Goal: Task Accomplishment & Management: Use online tool/utility

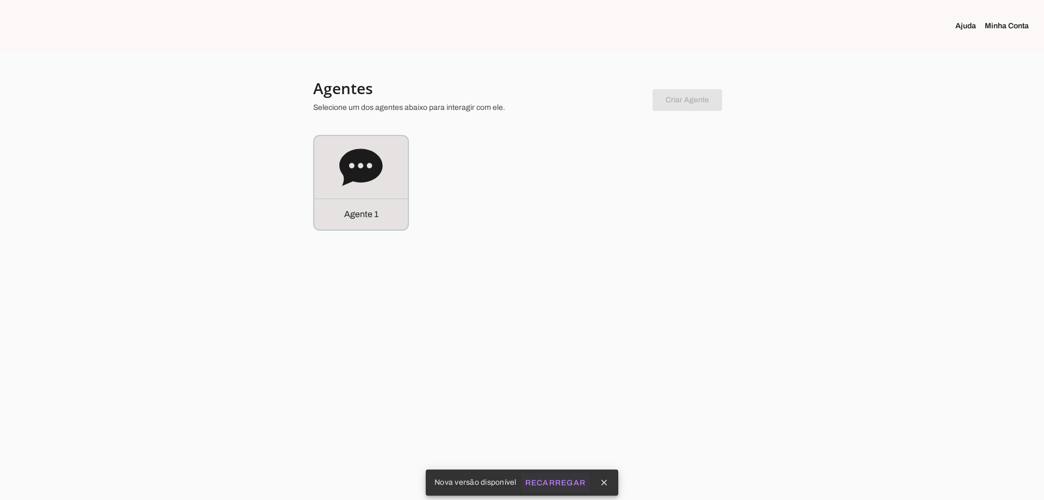
click at [0, 0] on slot "Recarregar" at bounding box center [0, 0] width 0 height 0
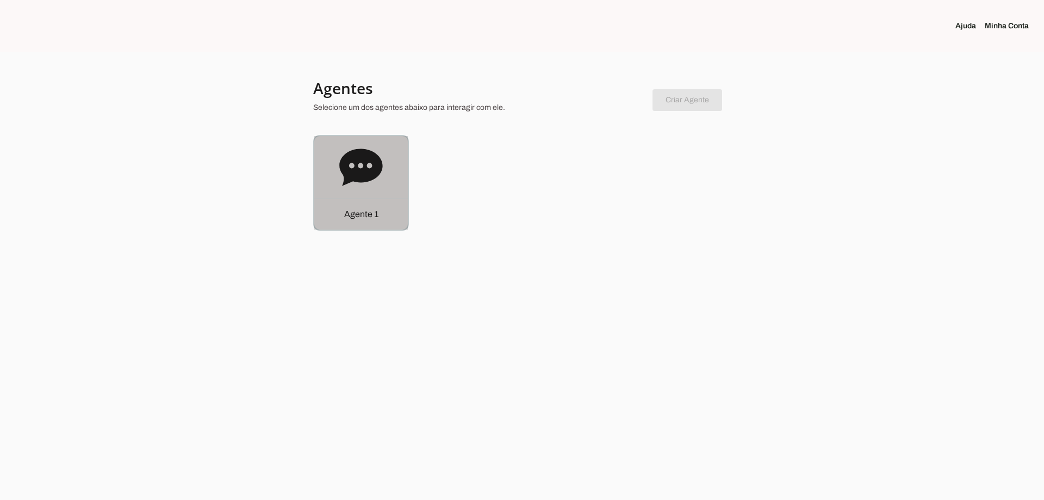
click at [388, 188] on div "Agente 1" at bounding box center [361, 183] width 94 height 94
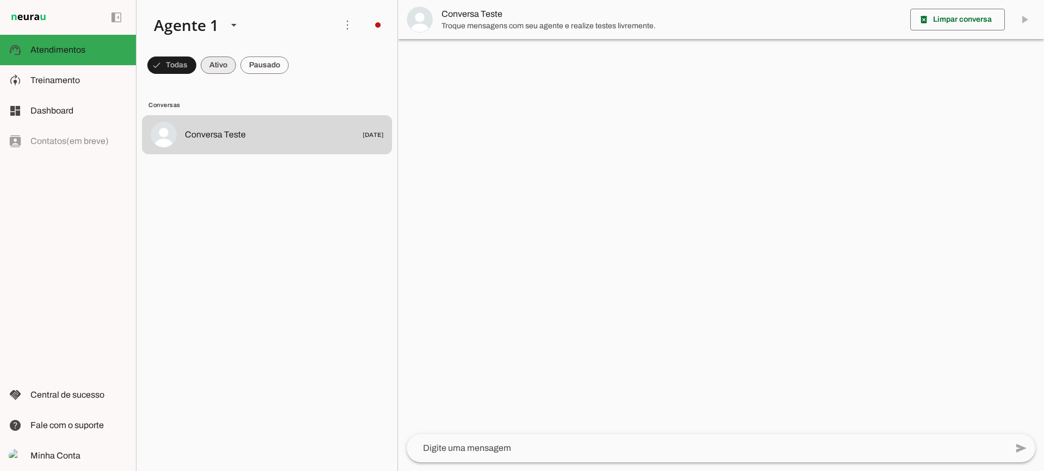
click at [218, 75] on span at bounding box center [218, 65] width 35 height 26
click at [253, 68] on span at bounding box center [264, 65] width 48 height 26
click at [214, 74] on span at bounding box center [208, 65] width 35 height 26
click at [251, 57] on span at bounding box center [264, 65] width 48 height 26
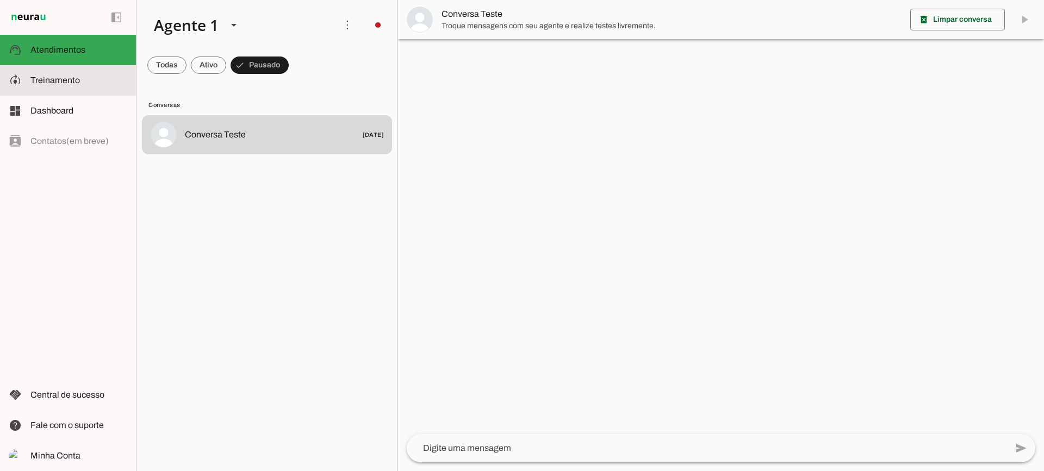
click at [83, 77] on slot at bounding box center [78, 80] width 97 height 13
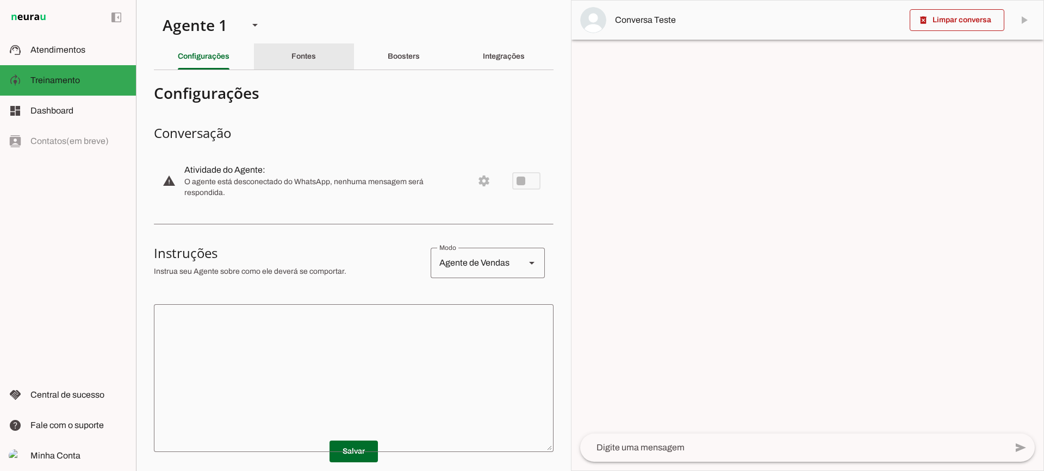
click at [316, 60] on div "Fontes" at bounding box center [303, 56] width 24 height 26
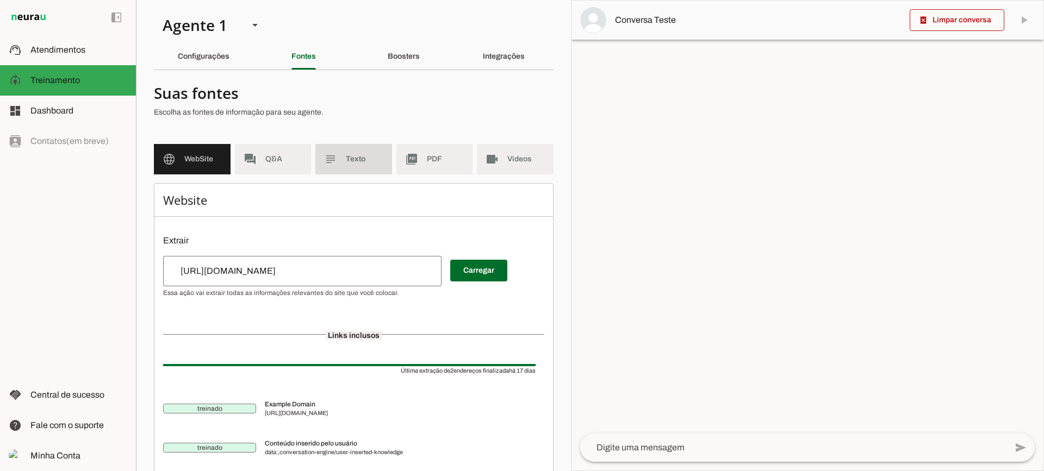
click at [352, 152] on md-item "subject Texto" at bounding box center [353, 159] width 77 height 30
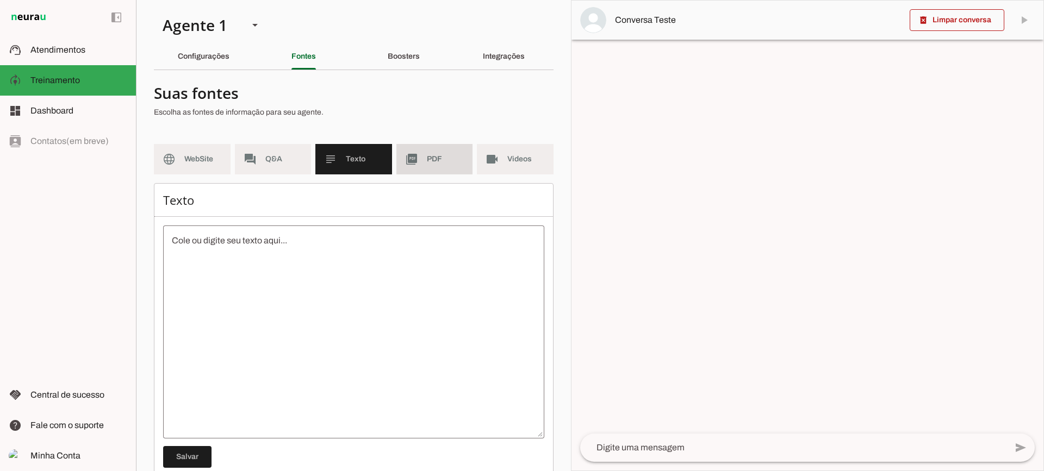
click at [427, 158] on span "PDF" at bounding box center [446, 159] width 38 height 11
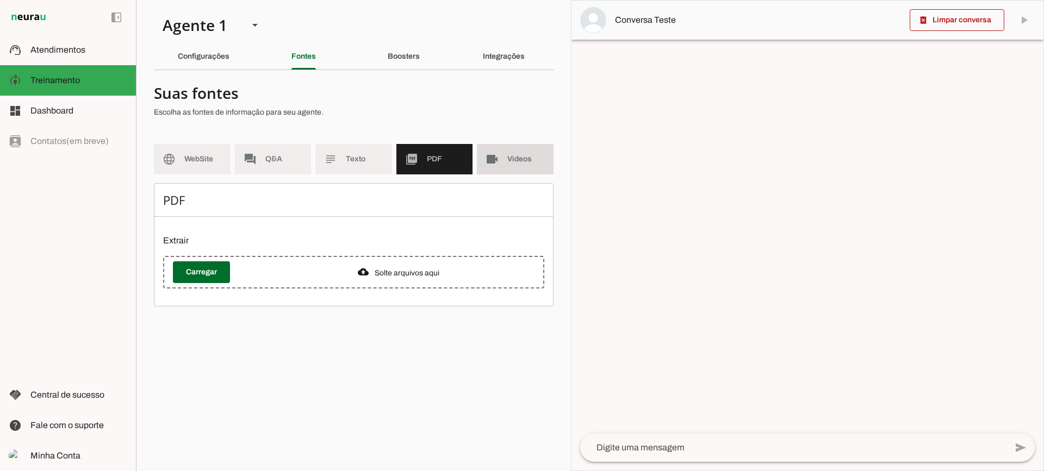
click at [500, 157] on md-item "videocam Videos" at bounding box center [515, 159] width 77 height 30
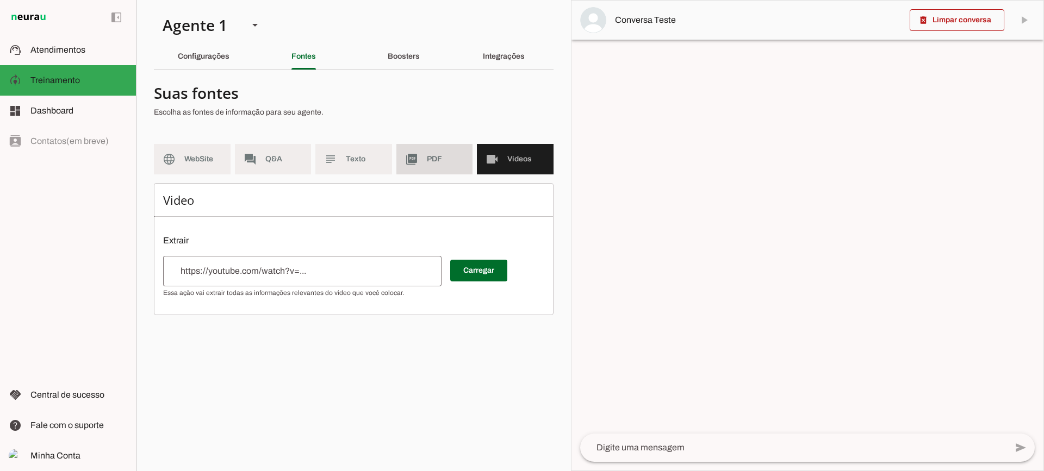
click at [415, 171] on md-item "picture_as_pdf PDF" at bounding box center [434, 159] width 77 height 30
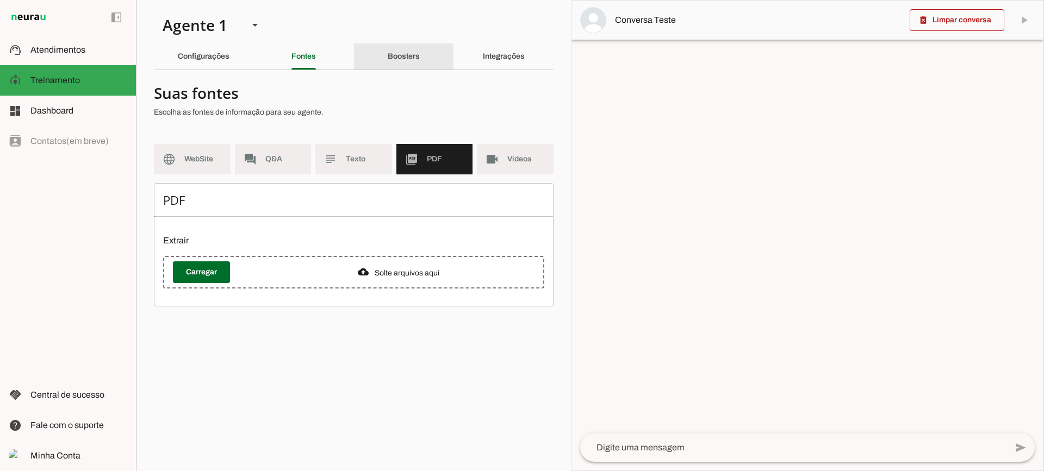
click at [402, 47] on div "Boosters" at bounding box center [404, 56] width 32 height 26
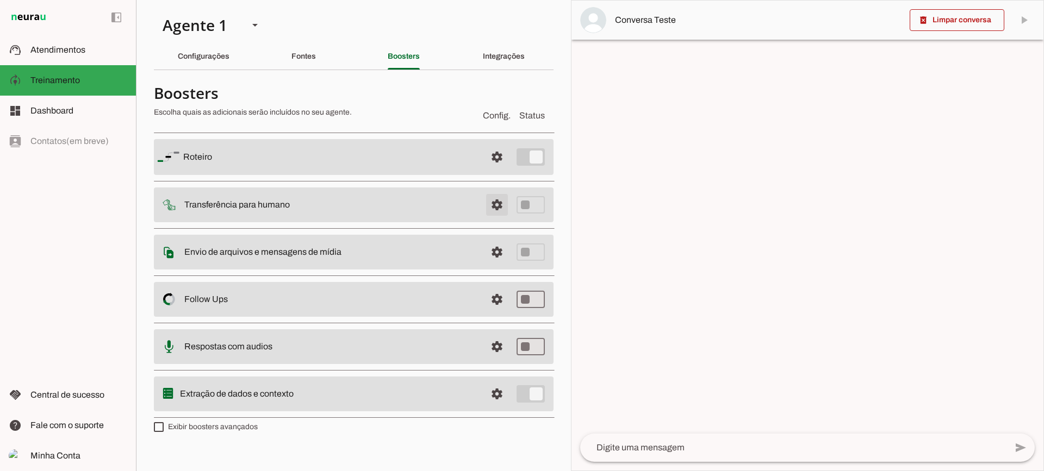
click at [507, 205] on span at bounding box center [497, 205] width 26 height 26
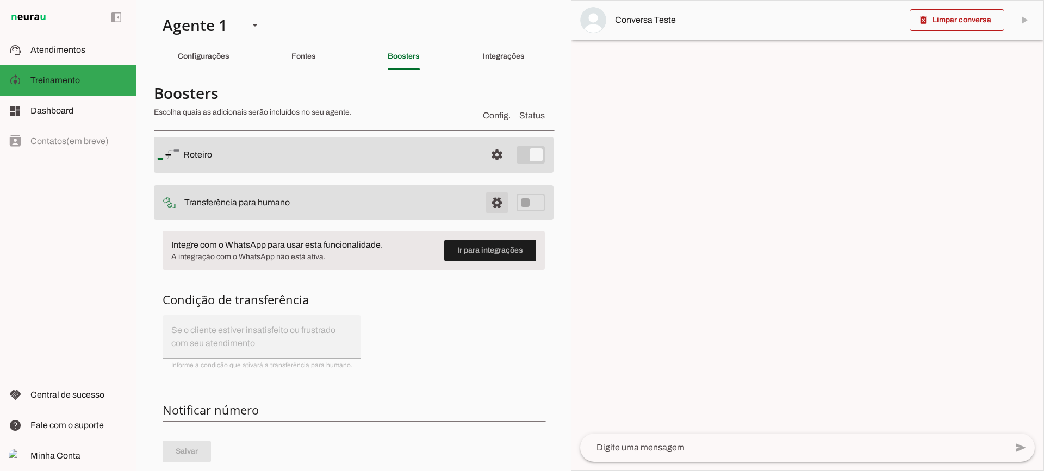
click at [484, 205] on span at bounding box center [497, 203] width 26 height 26
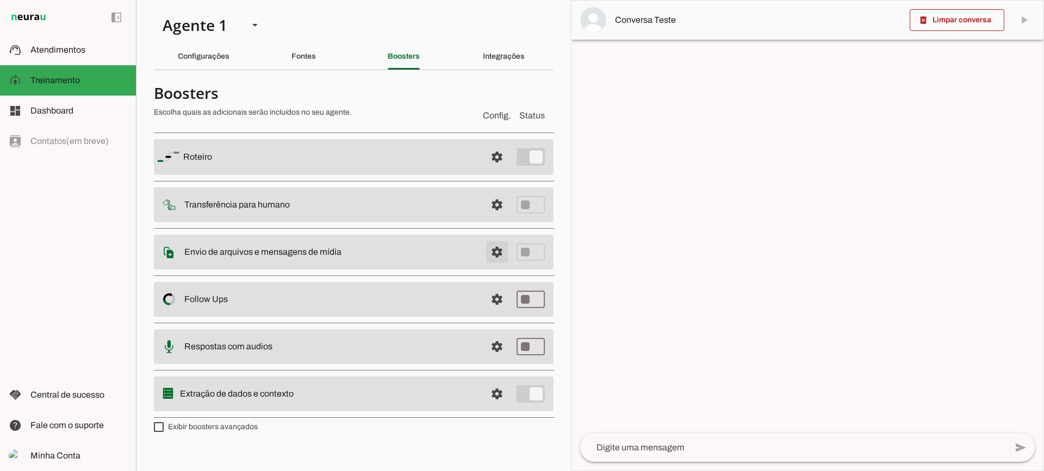
click at [494, 254] on span at bounding box center [497, 252] width 26 height 26
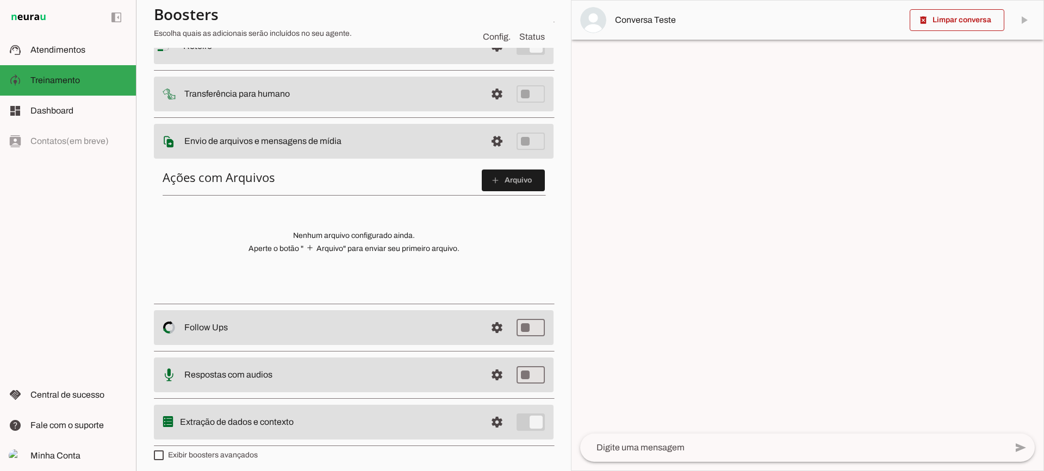
scroll to position [54, 0]
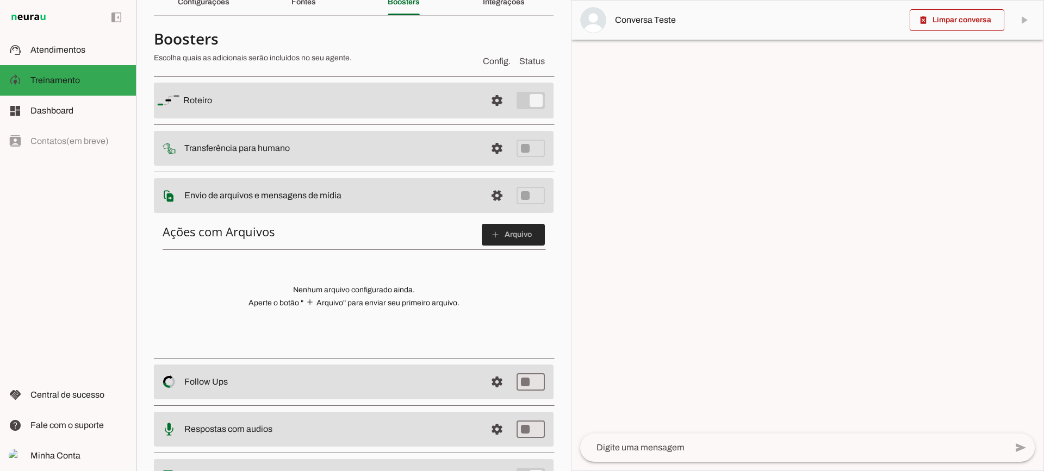
click at [503, 232] on span at bounding box center [513, 235] width 63 height 26
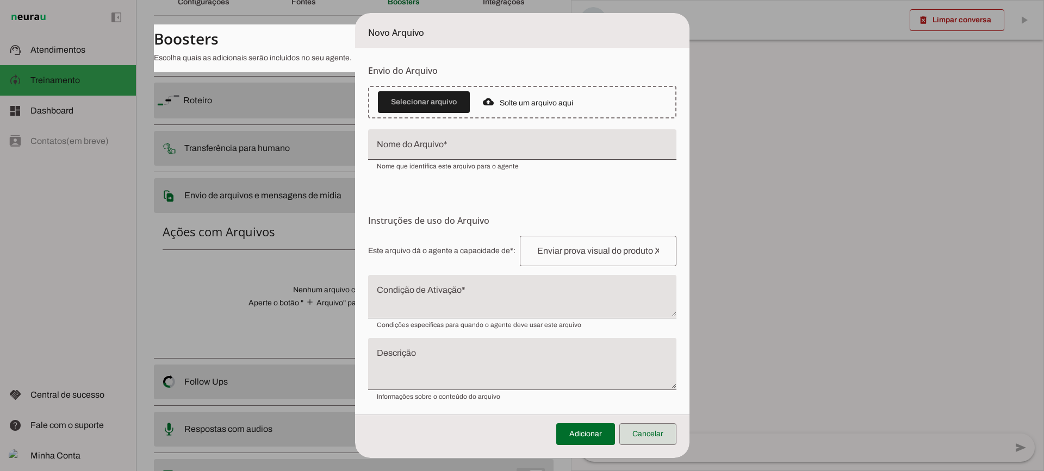
click at [663, 438] on span at bounding box center [647, 434] width 57 height 26
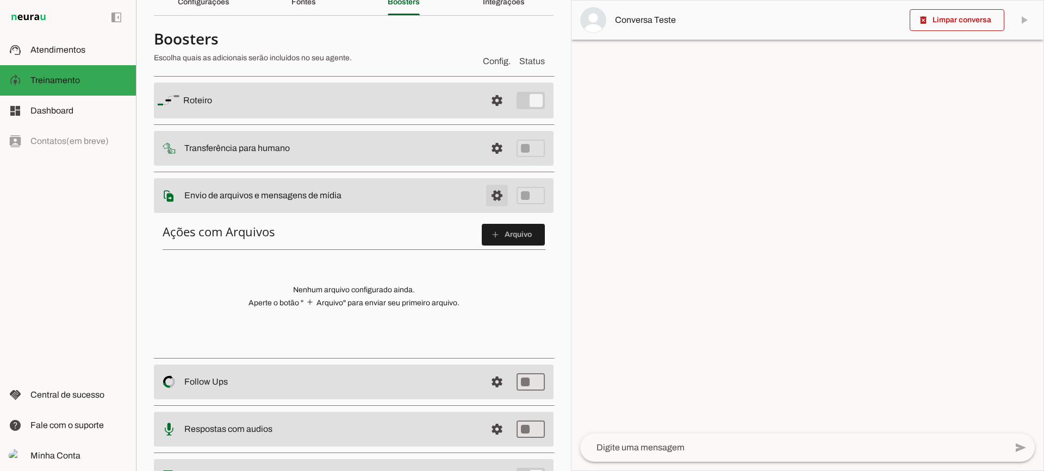
click at [484, 195] on span at bounding box center [497, 196] width 26 height 26
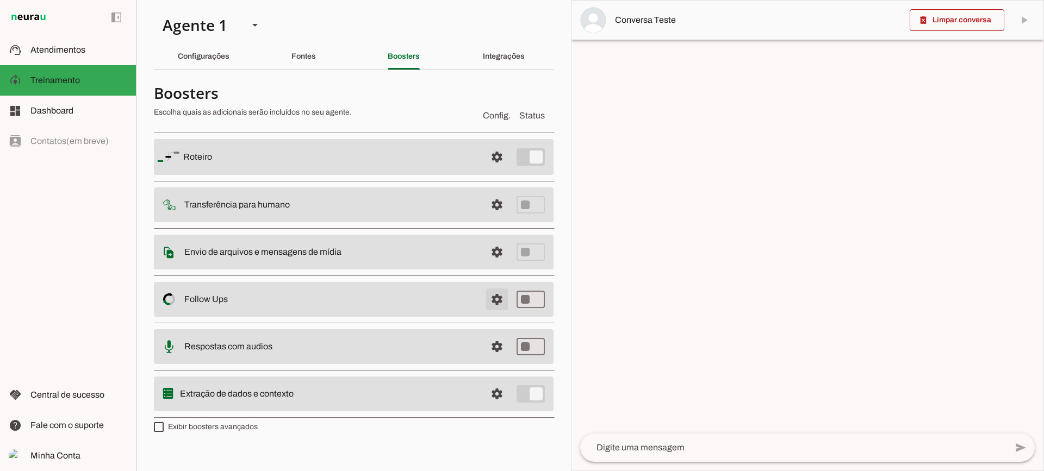
click at [496, 308] on span at bounding box center [497, 300] width 26 height 26
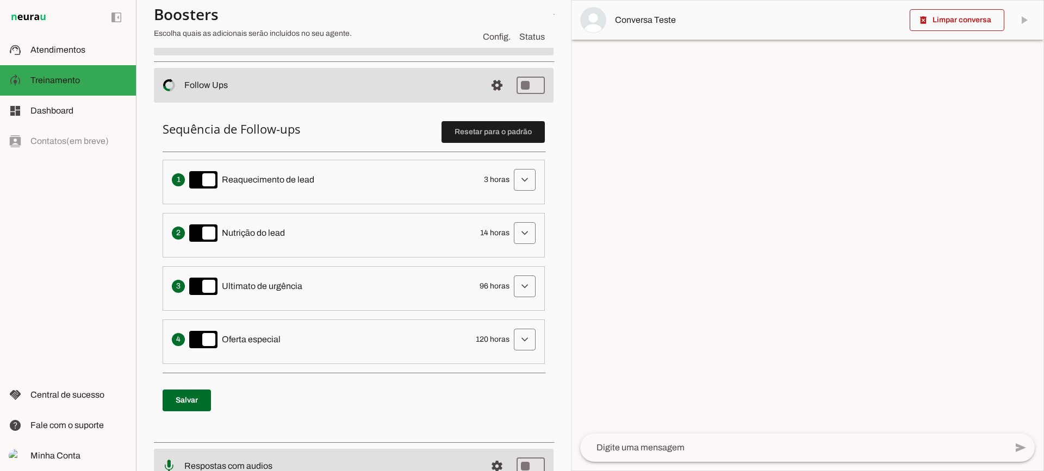
scroll to position [217, 0]
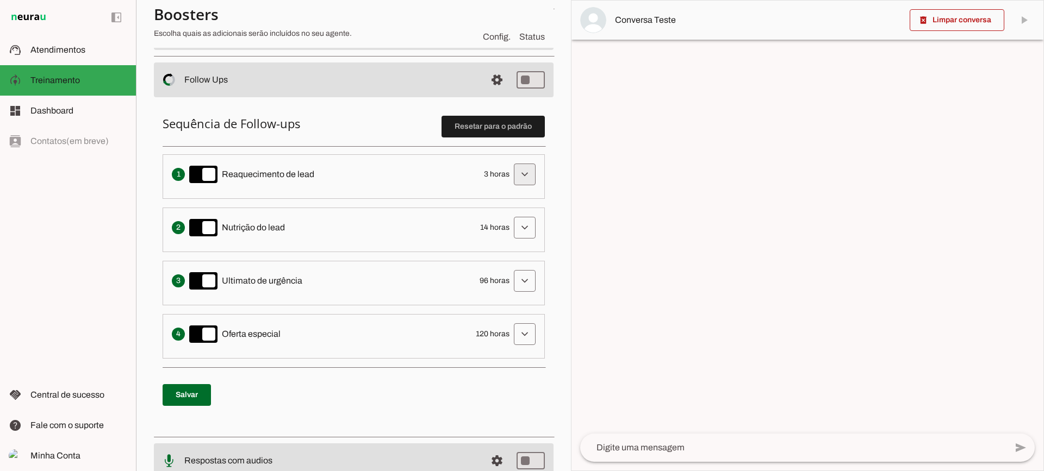
click at [512, 176] on span at bounding box center [525, 174] width 26 height 26
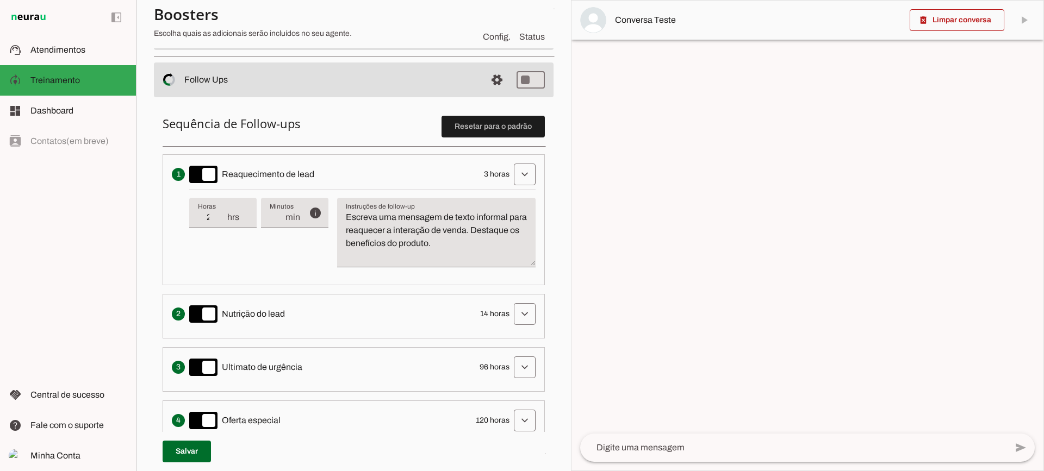
type input "2"
type md-filled-text-field "2"
click at [222, 221] on input "2" at bounding box center [212, 217] width 28 height 13
type input "1"
type md-filled-text-field "1"
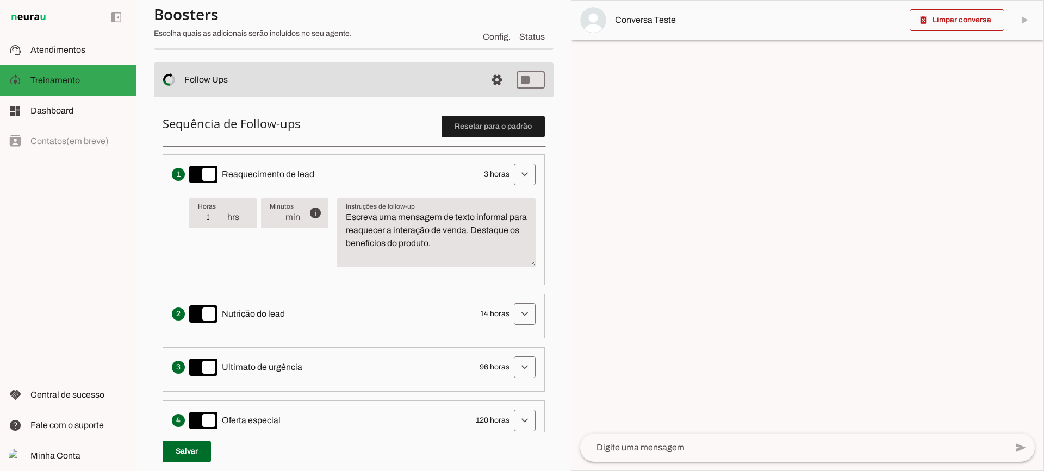
click at [222, 221] on input "1" at bounding box center [212, 217] width 28 height 13
type input "2"
type md-filled-text-field "2"
click at [222, 214] on input "2" at bounding box center [212, 217] width 28 height 13
type input "3"
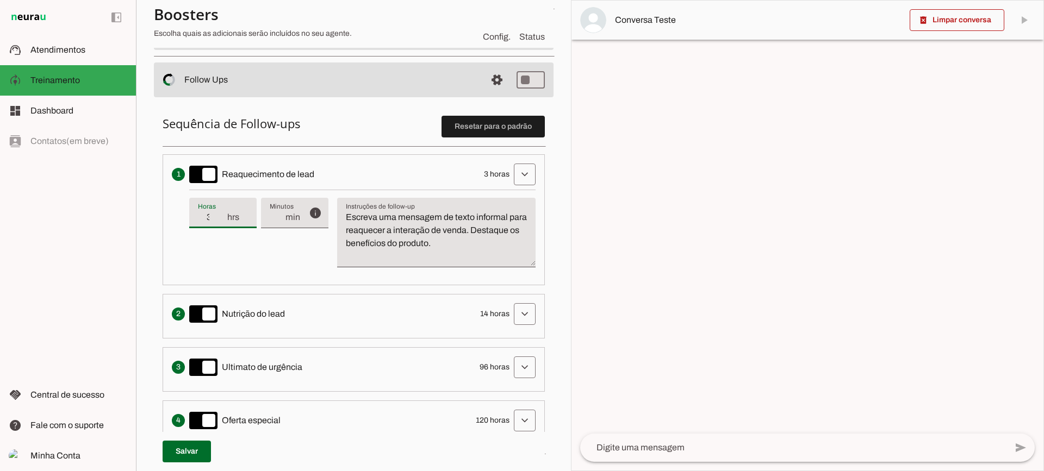
type md-filled-text-field "3"
click at [222, 214] on input "3" at bounding box center [212, 217] width 28 height 13
drag, startPoint x: 506, startPoint y: 252, endPoint x: 321, endPoint y: 186, distance: 196.2
click at [321, 186] on li "Envia uma mensagem para reengajar leads que pararam de responder, incentivando-…" at bounding box center [354, 219] width 382 height 131
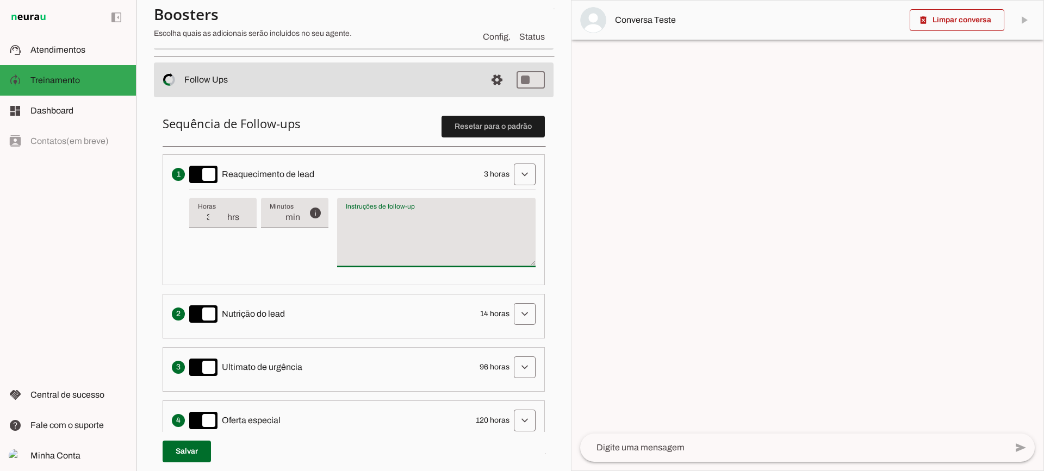
type textarea "Escreva uma mensagem de texto informal para reaquecer a interação de venda. Des…"
click at [417, 247] on textarea "Escreva uma mensagem de texto informal para reaquecer a interação de venda. Des…" at bounding box center [436, 237] width 198 height 52
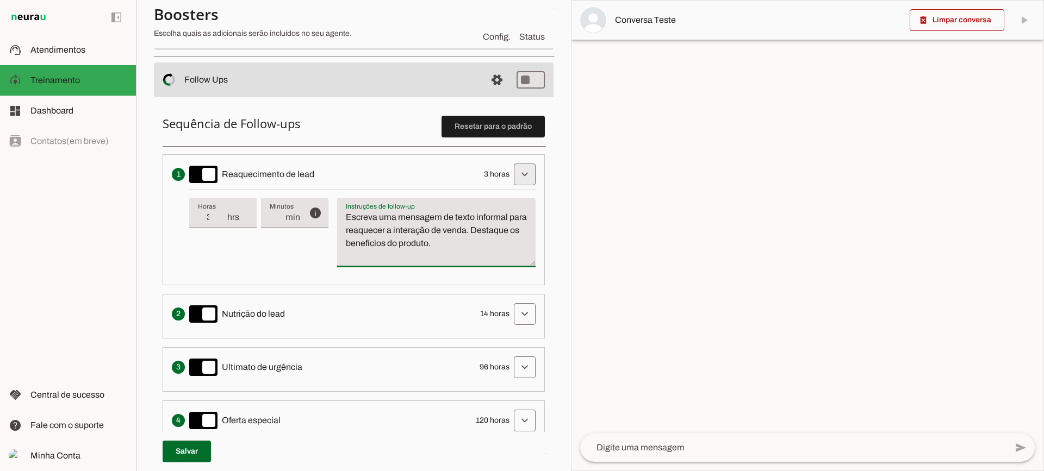
click at [512, 181] on span at bounding box center [525, 174] width 26 height 26
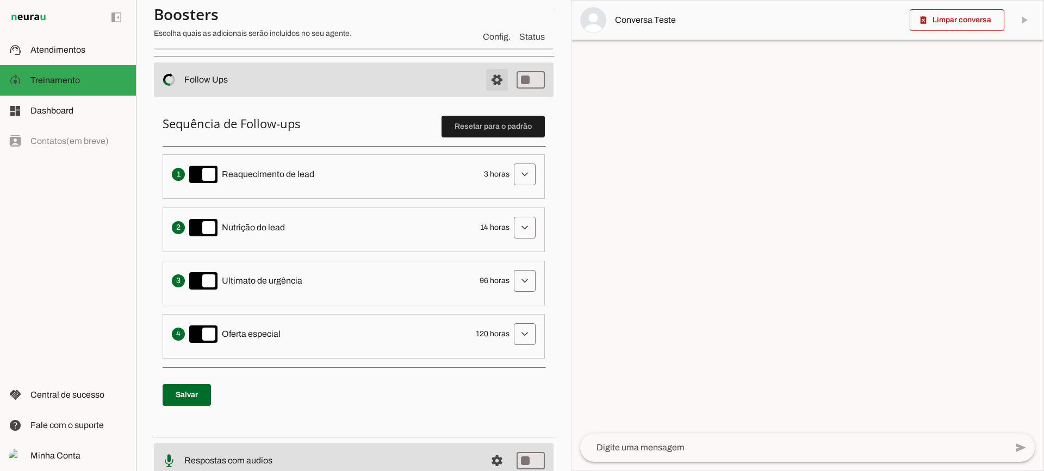
click at [493, 79] on span at bounding box center [497, 80] width 26 height 26
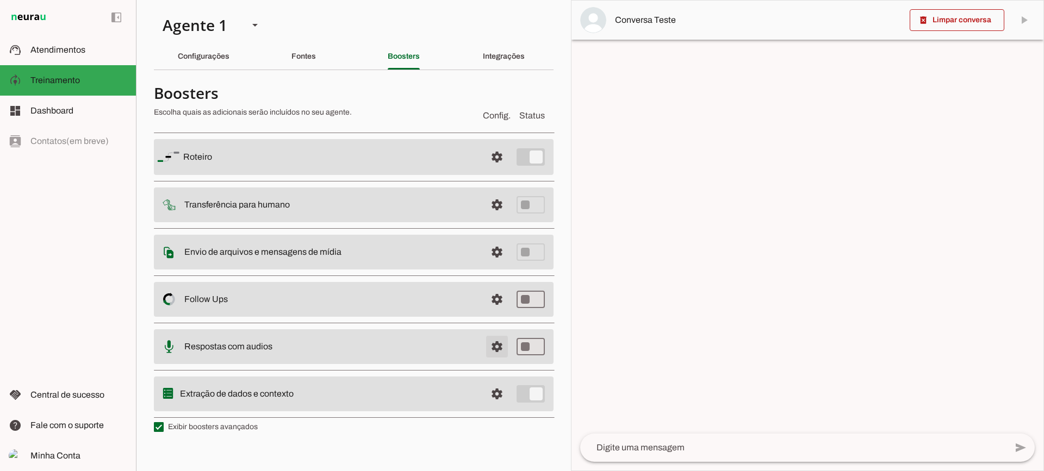
click at [490, 343] on span at bounding box center [497, 347] width 26 height 26
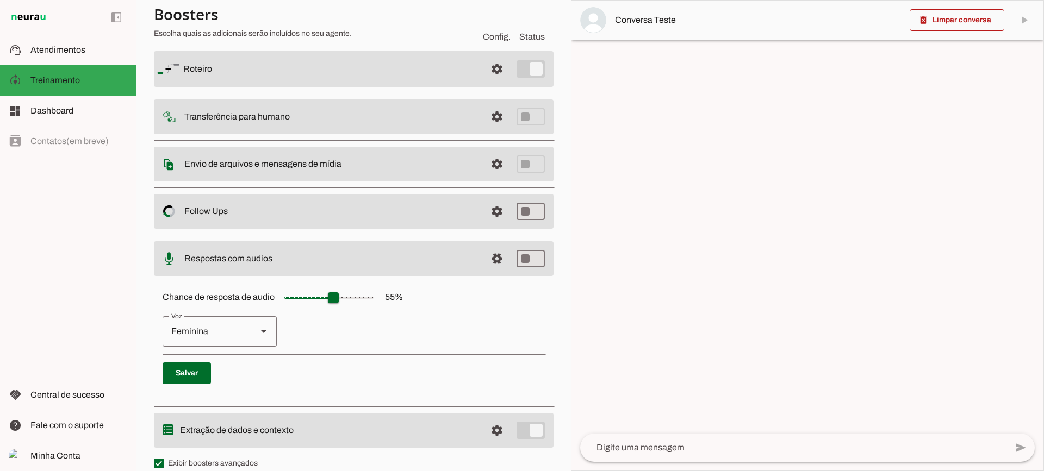
scroll to position [99, 0]
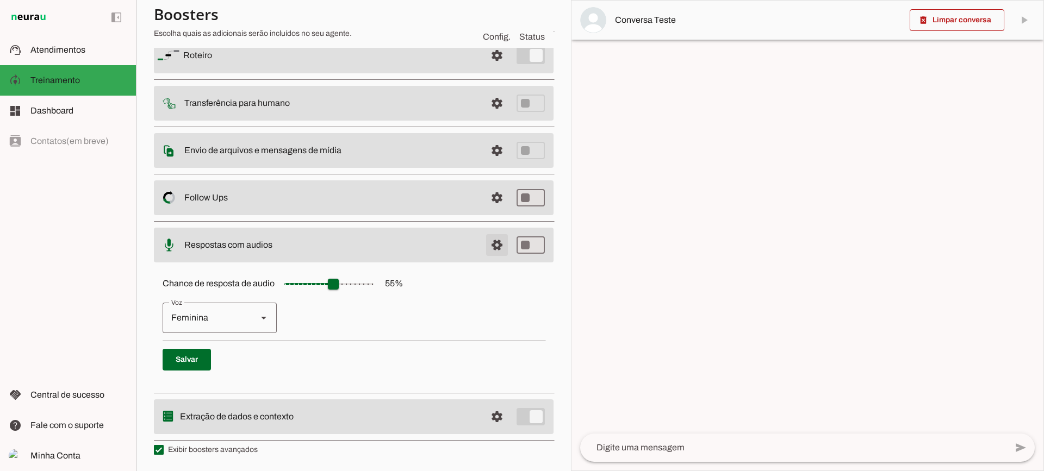
click at [491, 252] on span at bounding box center [497, 245] width 26 height 26
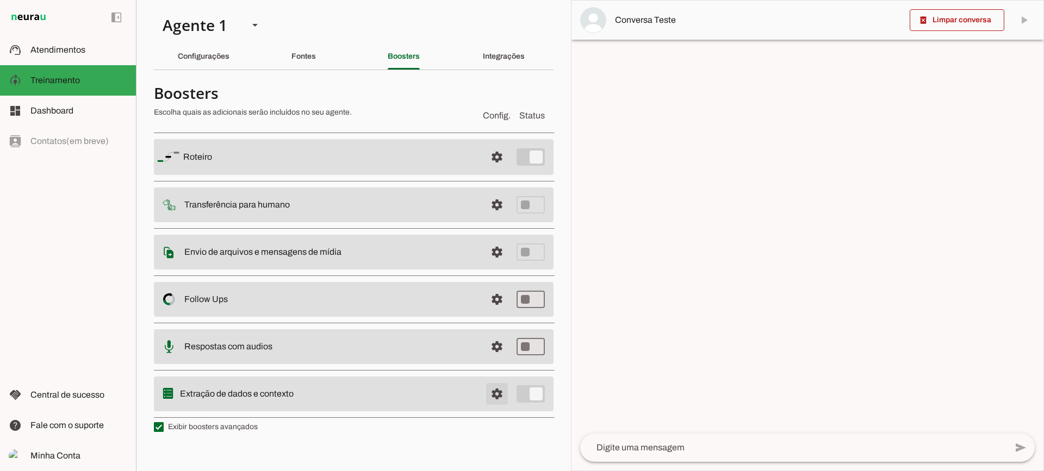
click at [501, 391] on span at bounding box center [497, 394] width 26 height 26
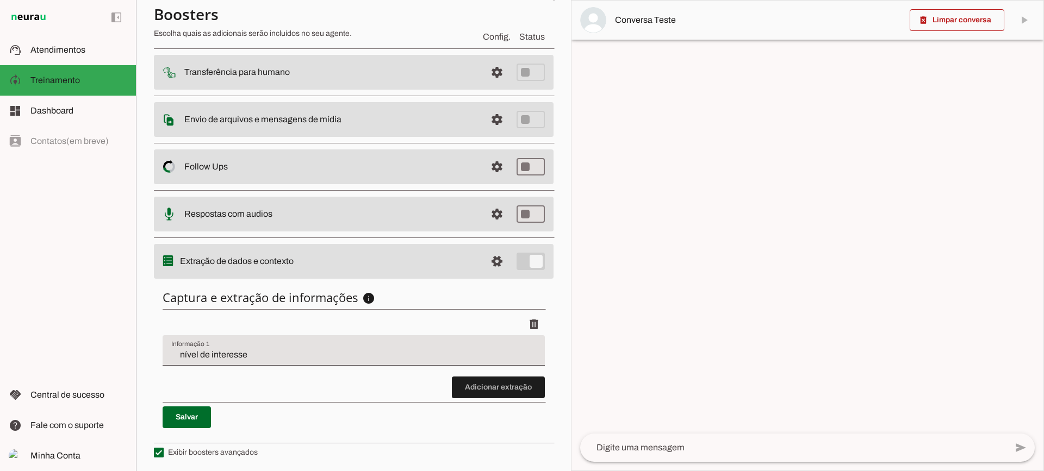
scroll to position [133, 0]
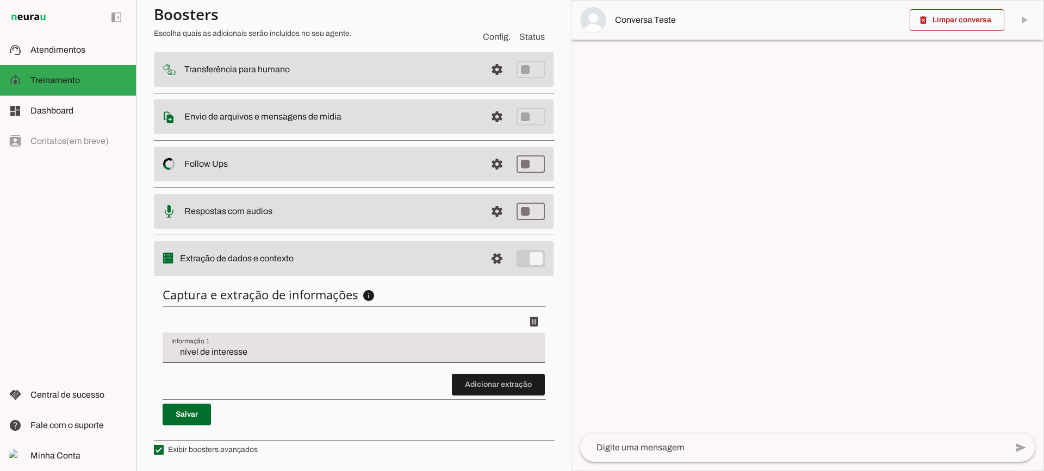
click at [242, 342] on div "nível de interesse" at bounding box center [354, 348] width 382 height 30
click at [468, 382] on span at bounding box center [498, 385] width 93 height 26
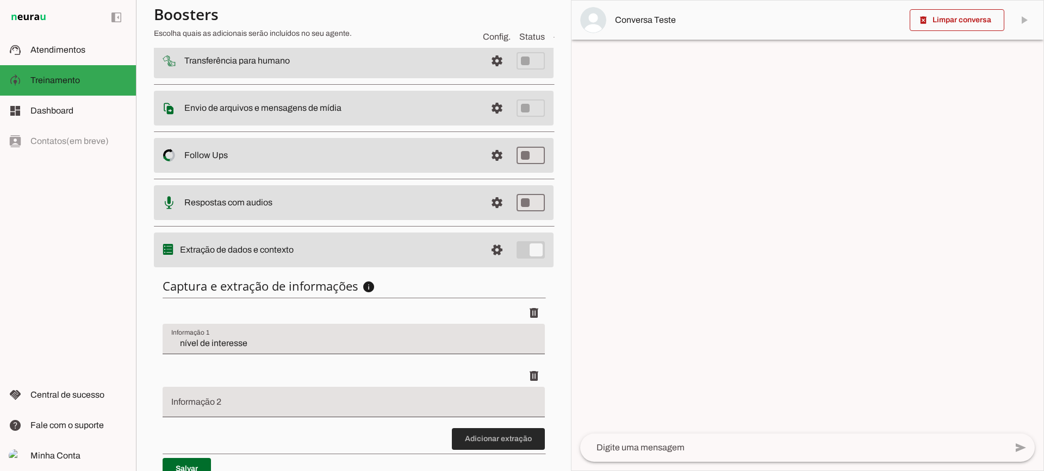
click at [491, 444] on span at bounding box center [498, 439] width 93 height 26
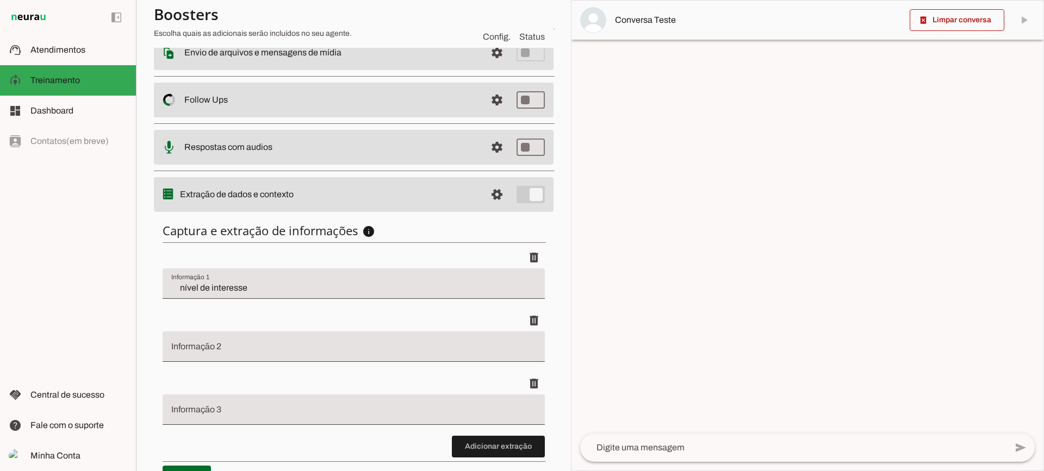
scroll to position [259, 0]
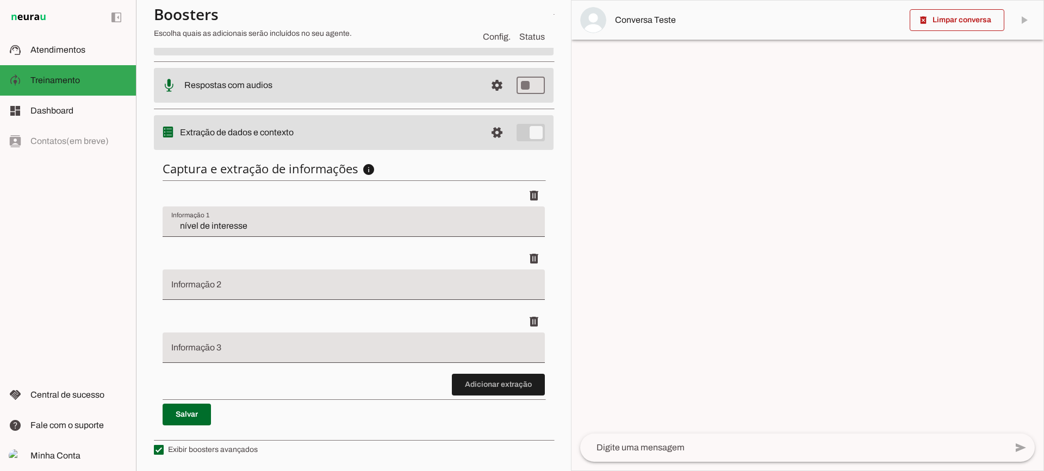
click at [455, 381] on span at bounding box center [498, 385] width 93 height 26
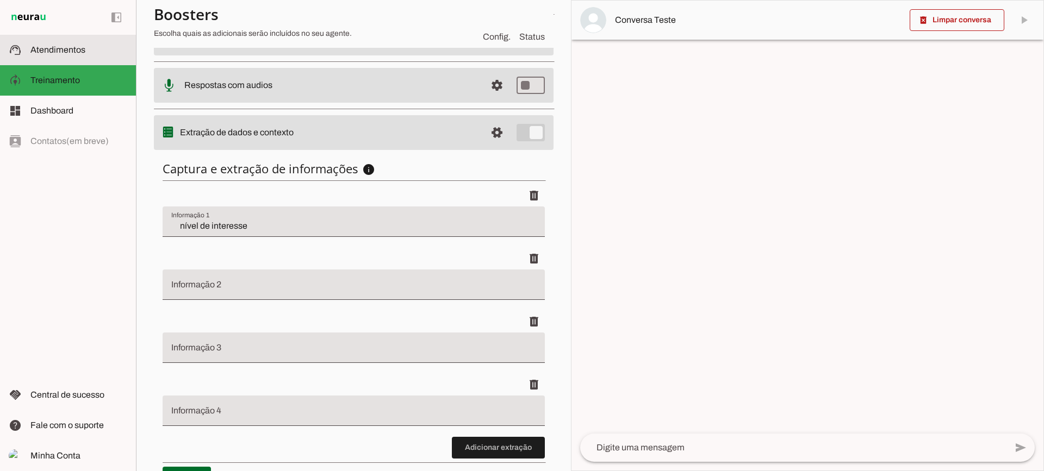
click at [69, 60] on md-item "support_agent Atendimentos Atendimentos" at bounding box center [68, 50] width 136 height 30
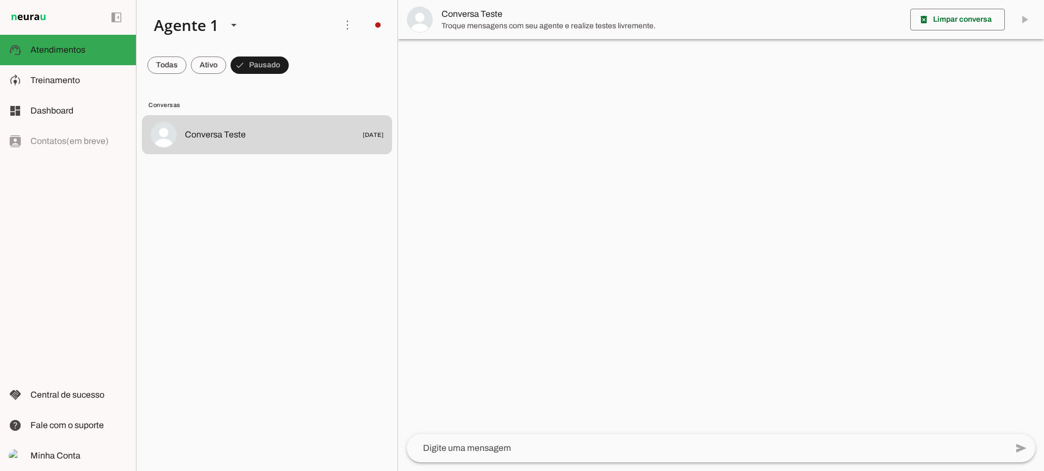
click at [445, 27] on span "Troque mensagens com seu agente e realize testes livremente." at bounding box center [671, 26] width 460 height 11
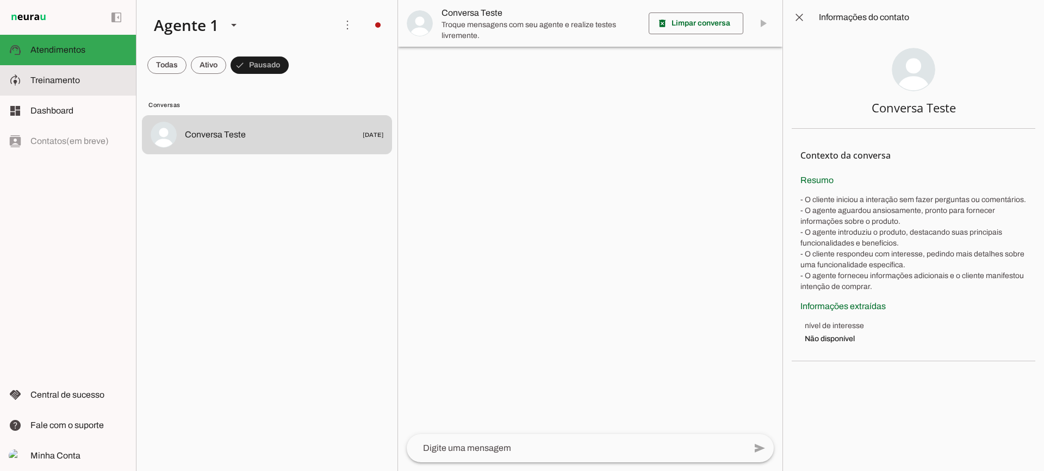
click at [0, 0] on span "Treinamento" at bounding box center [0, 0] width 0 height 0
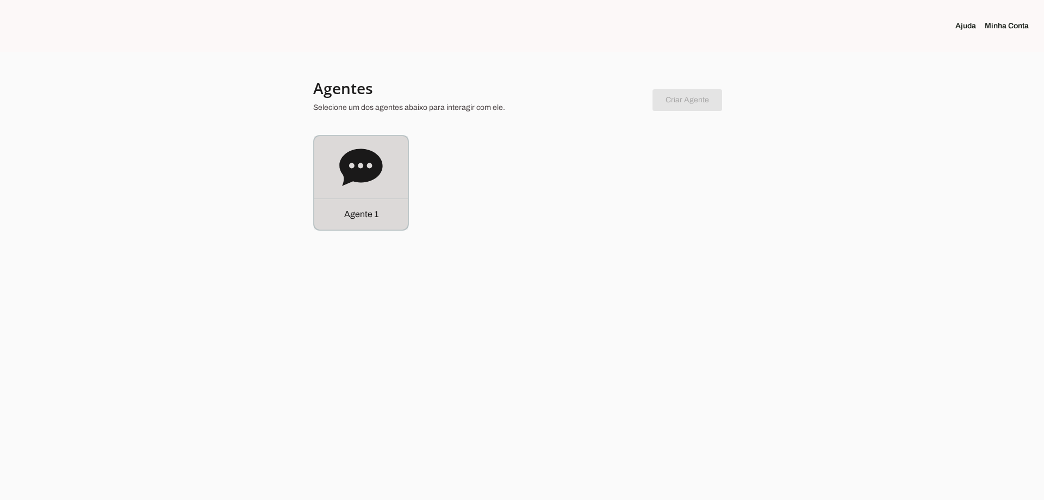
drag, startPoint x: 350, startPoint y: 200, endPoint x: 277, endPoint y: 23, distance: 190.9
click at [349, 200] on div "Agente 1" at bounding box center [361, 213] width 94 height 31
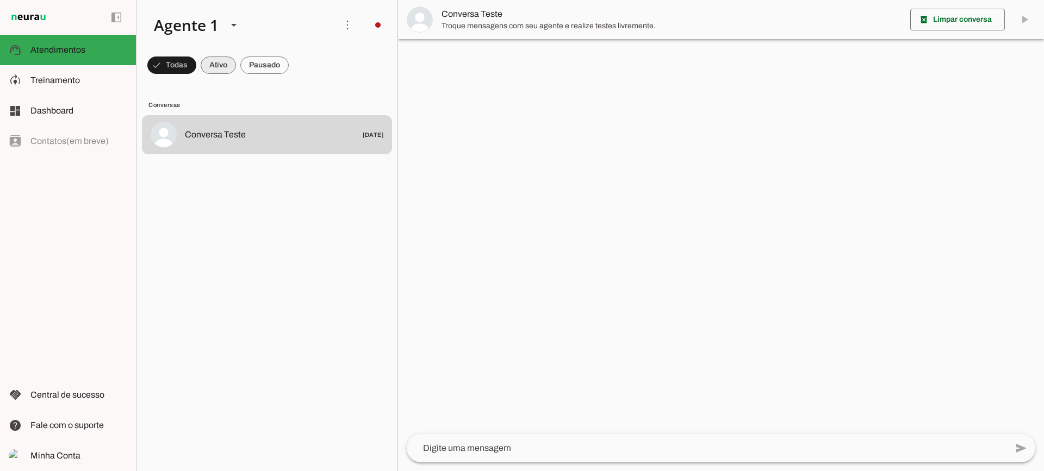
click at [224, 69] on span at bounding box center [218, 65] width 35 height 26
click at [250, 68] on span at bounding box center [264, 65] width 48 height 26
click at [214, 61] on span at bounding box center [208, 65] width 35 height 26
click at [288, 63] on span at bounding box center [264, 65] width 48 height 26
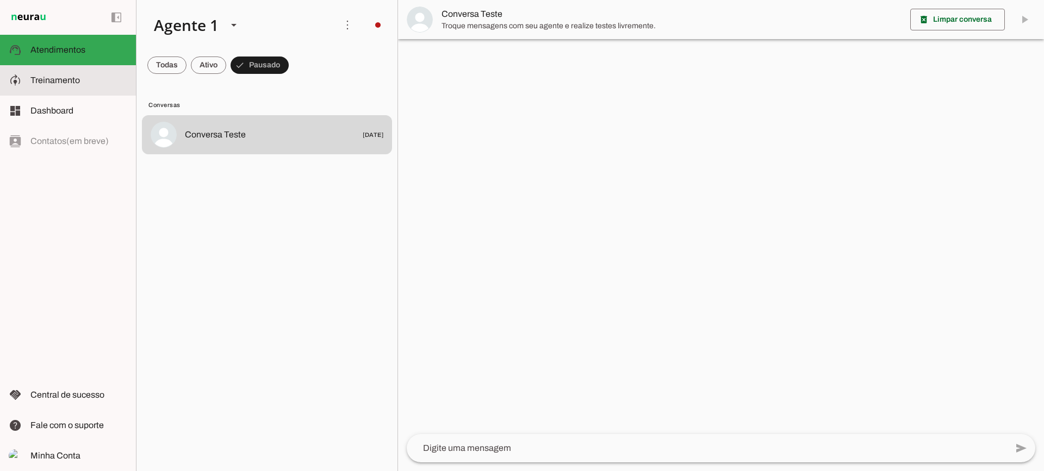
drag, startPoint x: 96, startPoint y: 76, endPoint x: 130, endPoint y: 11, distance: 73.2
click at [96, 76] on slot at bounding box center [78, 80] width 97 height 13
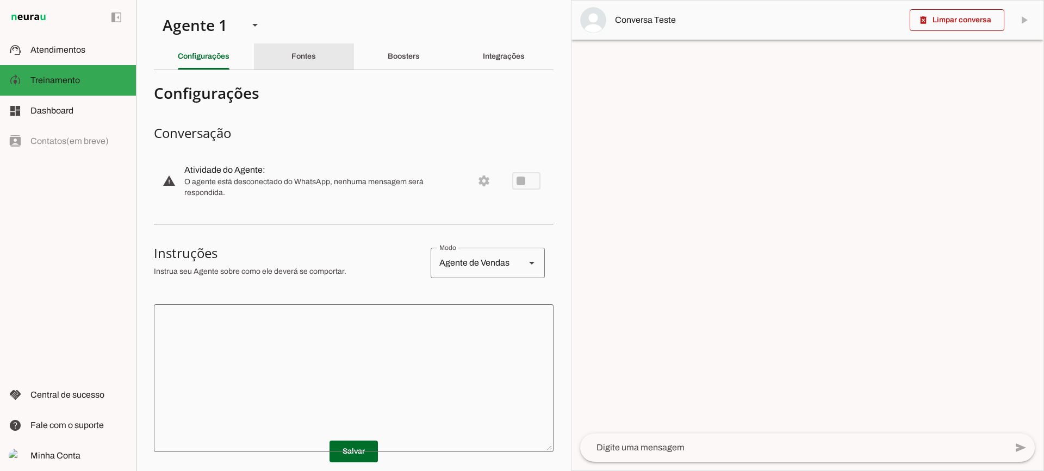
click at [316, 60] on div "Fontes" at bounding box center [303, 56] width 24 height 26
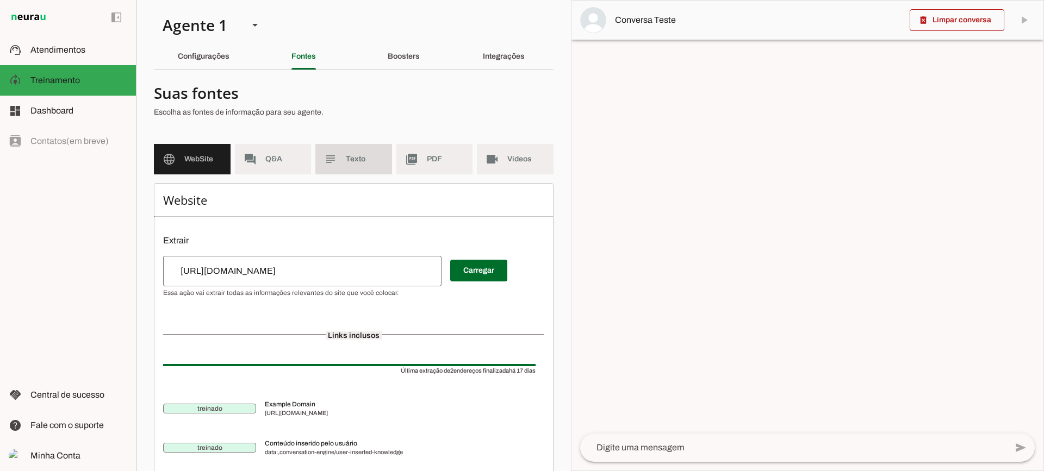
click at [371, 167] on md-item "subject Texto" at bounding box center [353, 159] width 77 height 30
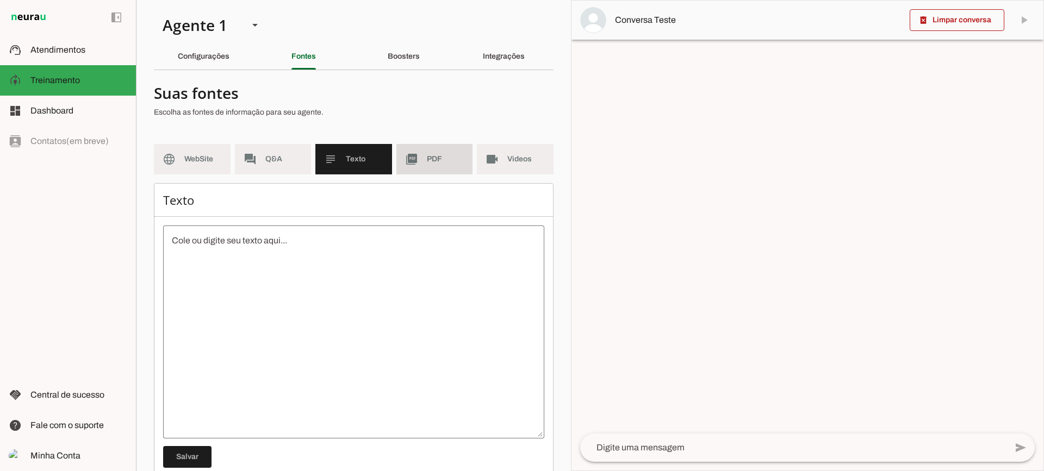
drag, startPoint x: 431, startPoint y: 165, endPoint x: 438, endPoint y: 170, distance: 8.6
click at [432, 166] on md-item "picture_as_pdf PDF" at bounding box center [434, 159] width 77 height 30
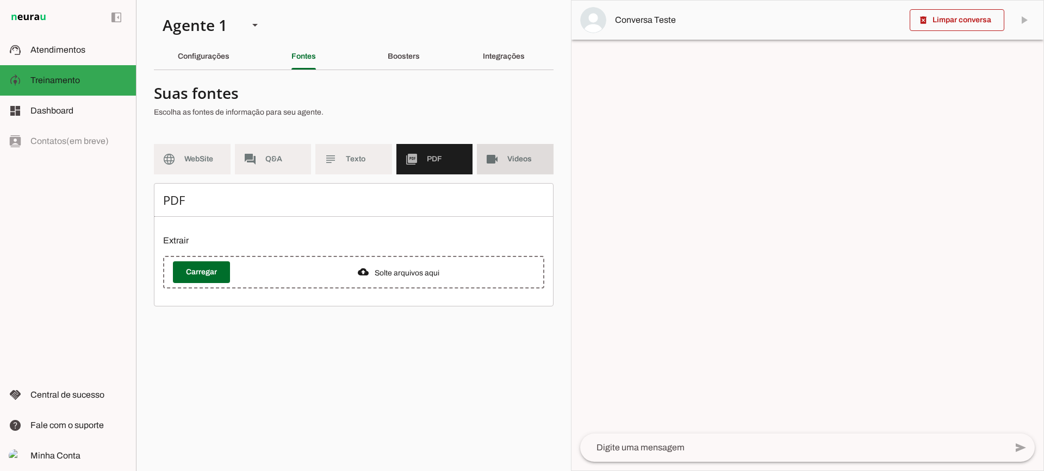
click at [480, 163] on md-item "videocam Videos" at bounding box center [515, 159] width 77 height 30
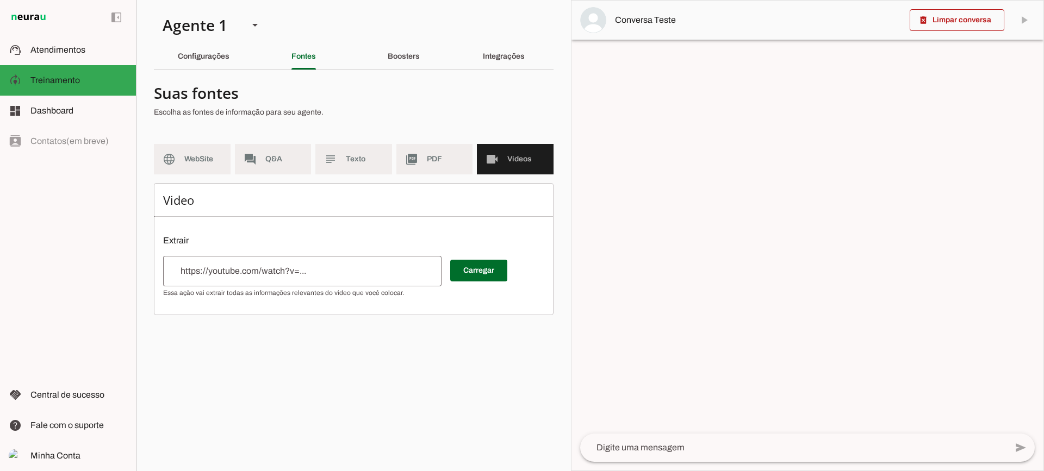
click at [438, 167] on md-item "picture_as_pdf PDF" at bounding box center [434, 159] width 77 height 30
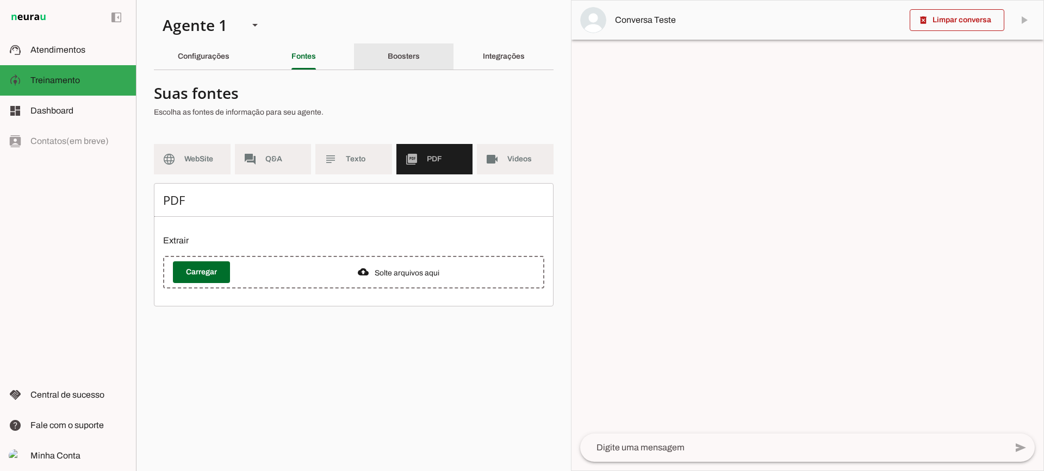
click at [408, 47] on div "Boosters" at bounding box center [404, 56] width 32 height 26
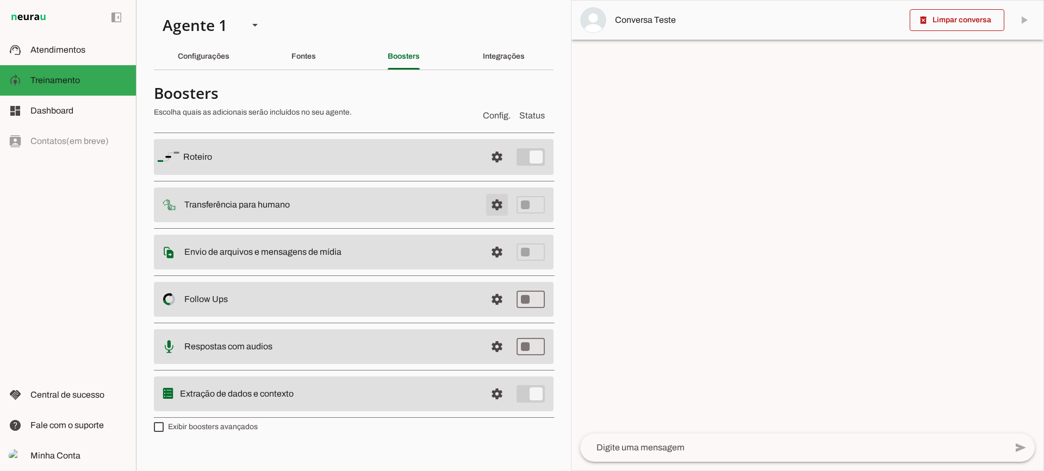
click at [494, 204] on span at bounding box center [497, 205] width 26 height 26
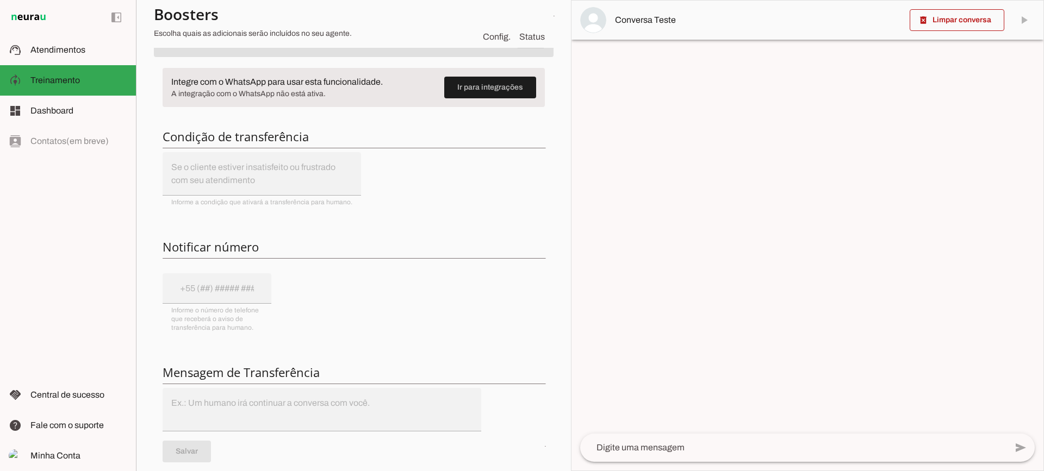
scroll to position [109, 0]
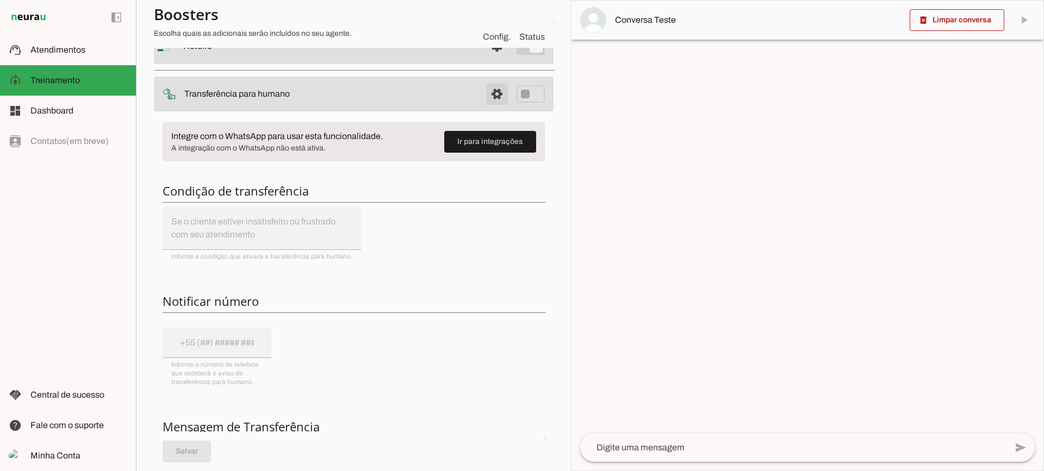
click at [491, 99] on span at bounding box center [497, 94] width 26 height 26
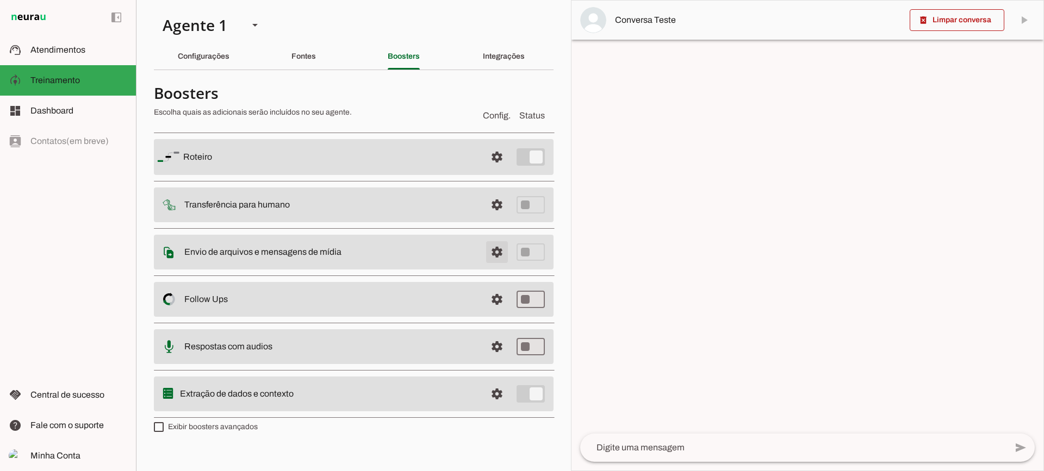
click at [493, 256] on span at bounding box center [497, 252] width 26 height 26
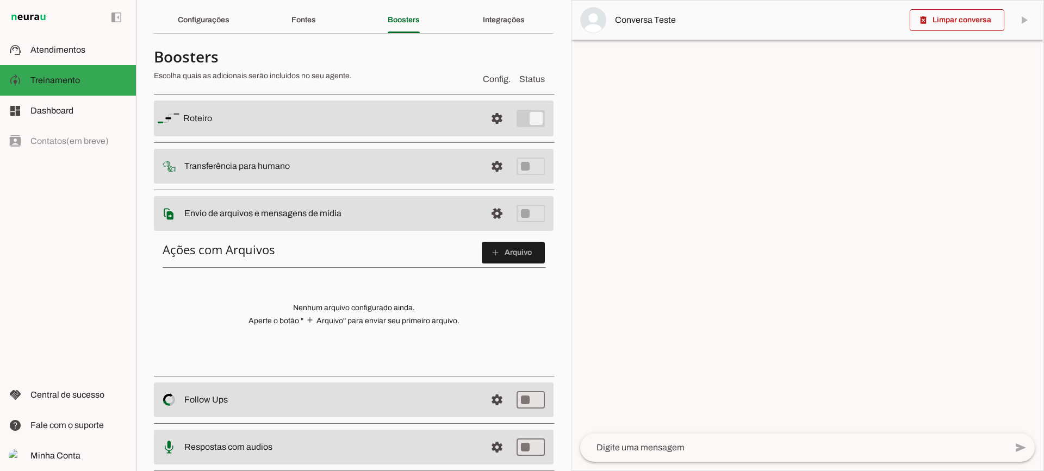
scroll to position [54, 0]
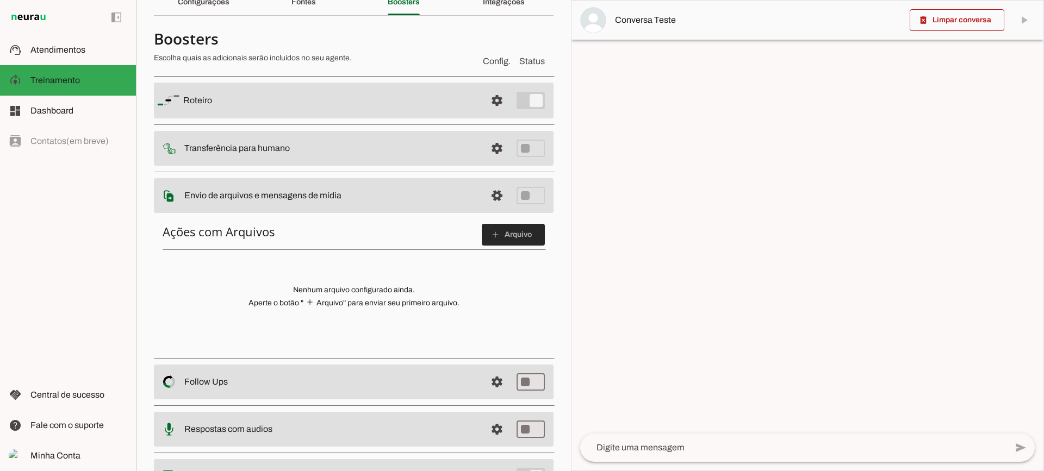
click at [509, 239] on span at bounding box center [513, 235] width 63 height 26
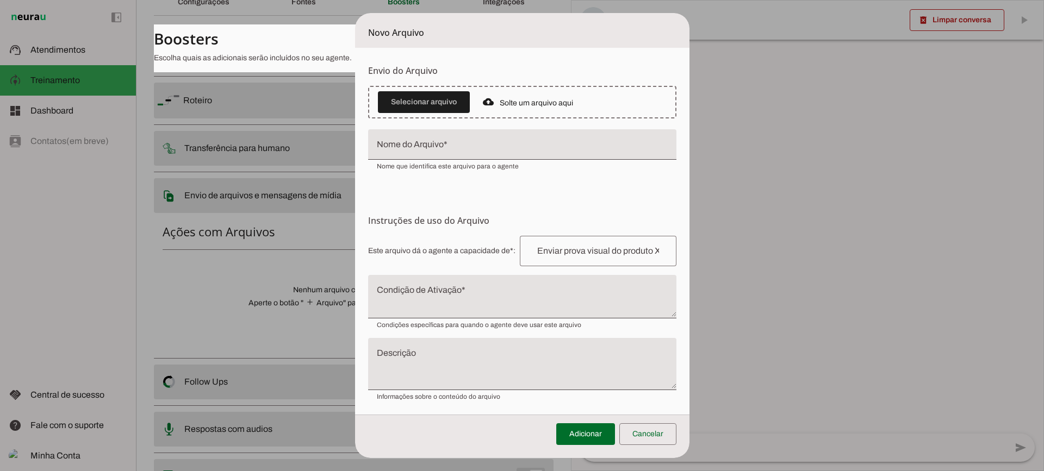
drag, startPoint x: 443, startPoint y: 299, endPoint x: 434, endPoint y: 292, distance: 11.6
click at [443, 297] on textarea "Condição de Ativação" at bounding box center [522, 301] width 308 height 26
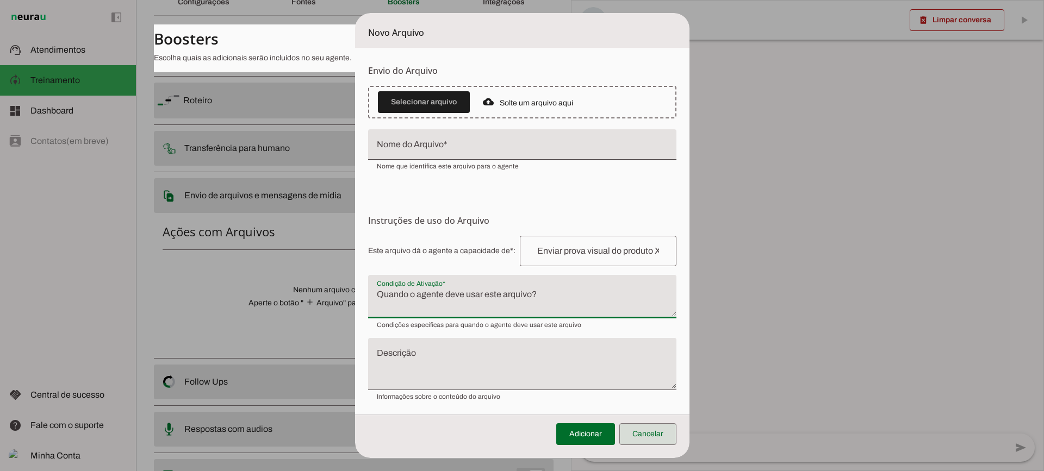
click at [645, 436] on span at bounding box center [647, 434] width 57 height 26
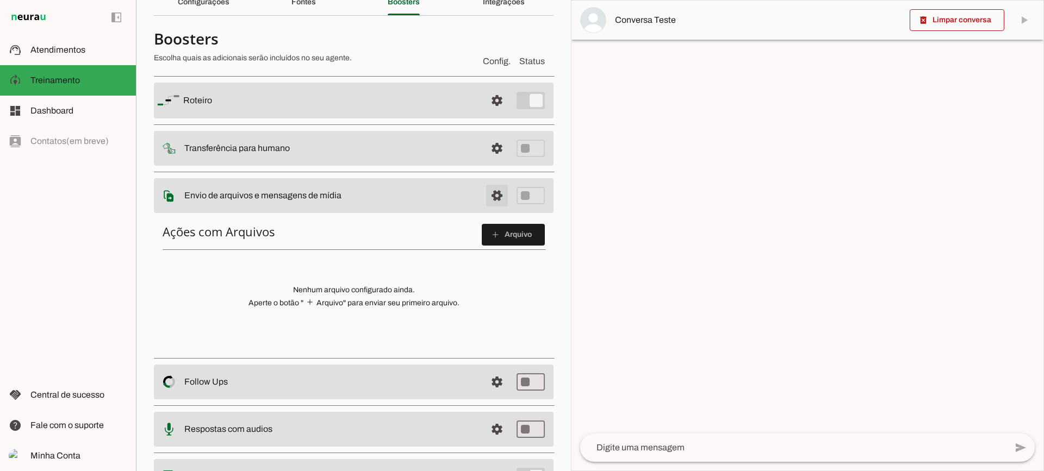
click at [486, 190] on span at bounding box center [497, 196] width 26 height 26
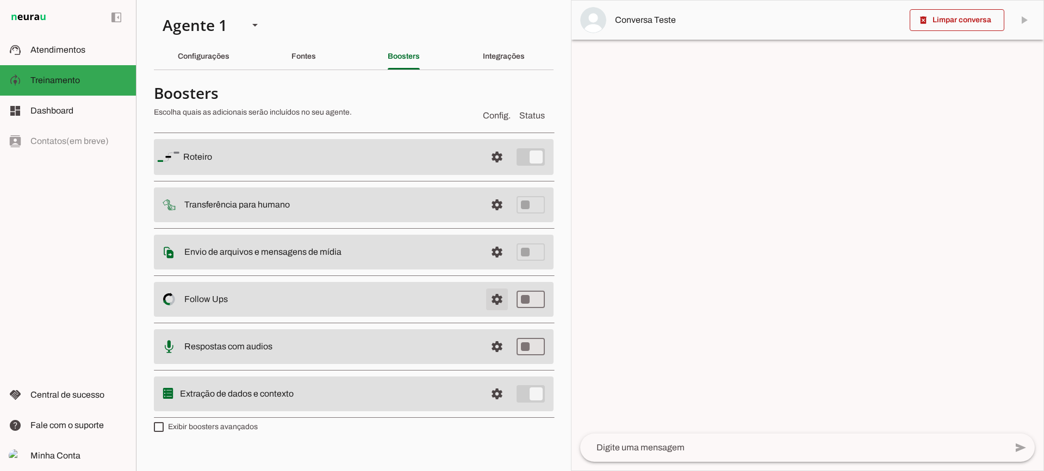
click at [499, 298] on span at bounding box center [497, 300] width 26 height 26
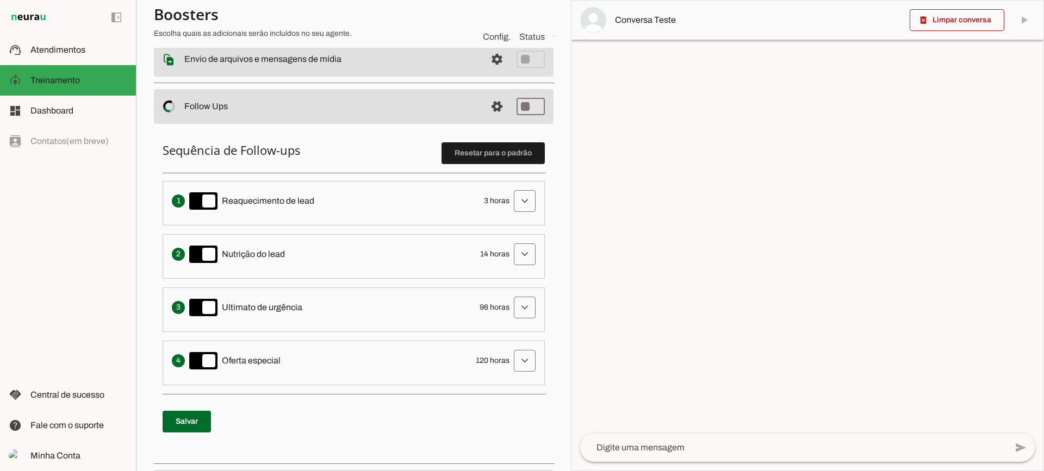
scroll to position [217, 0]
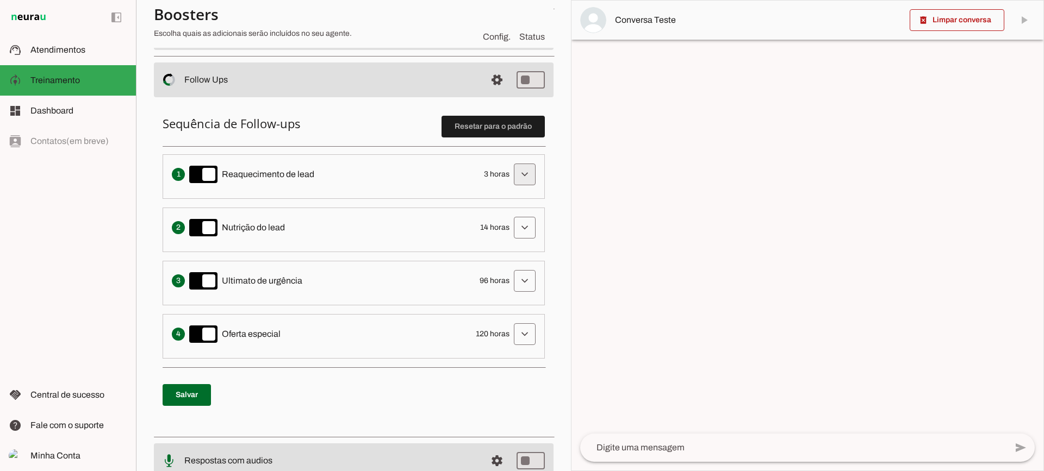
click at [517, 167] on span at bounding box center [525, 174] width 26 height 26
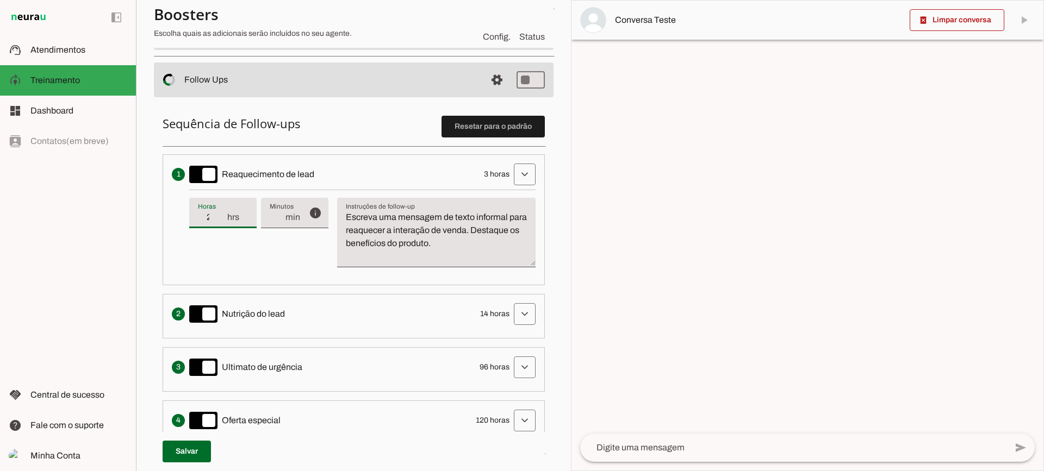
type input "2"
type md-filled-text-field "2"
click at [220, 223] on input "2" at bounding box center [212, 217] width 28 height 13
type input "1"
type md-filled-text-field "1"
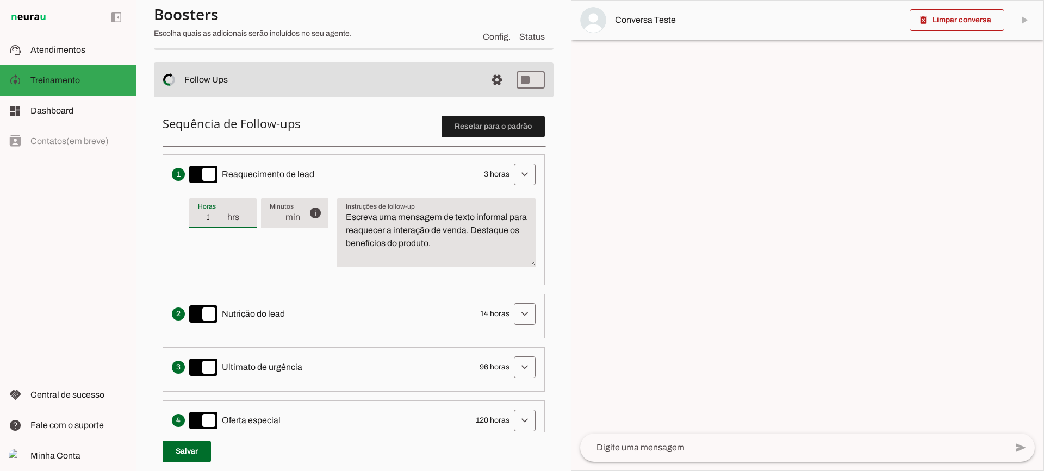
click at [220, 223] on input "1" at bounding box center [212, 217] width 28 height 13
type input "2"
type md-filled-text-field "2"
click at [222, 214] on input "2" at bounding box center [212, 217] width 28 height 13
type input "3"
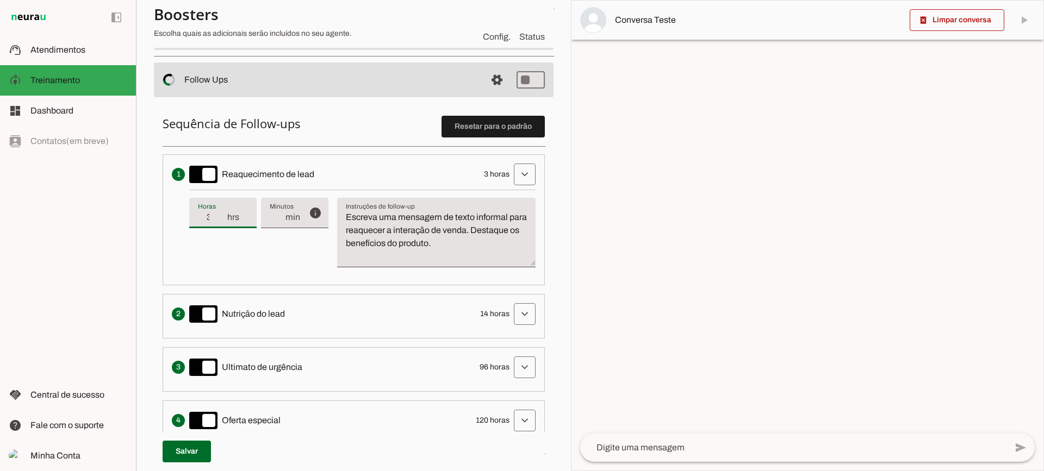
type md-filled-text-field "3"
click at [222, 214] on input "3" at bounding box center [212, 217] width 28 height 13
type input "4"
type md-filled-text-field "4"
click at [221, 215] on input "4" at bounding box center [212, 217] width 28 height 13
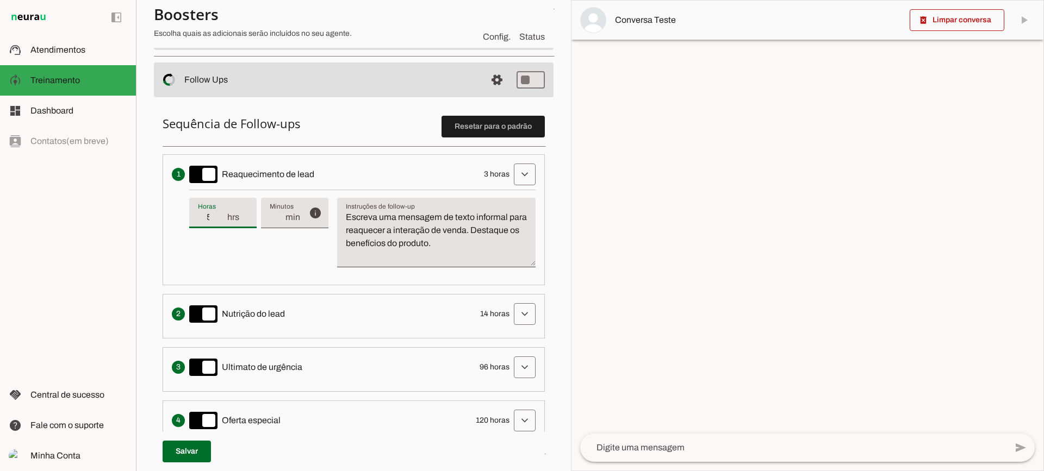
type input "5"
type md-filled-text-field "5"
click at [221, 215] on input "5" at bounding box center [212, 217] width 28 height 13
type input "4"
type md-filled-text-field "4"
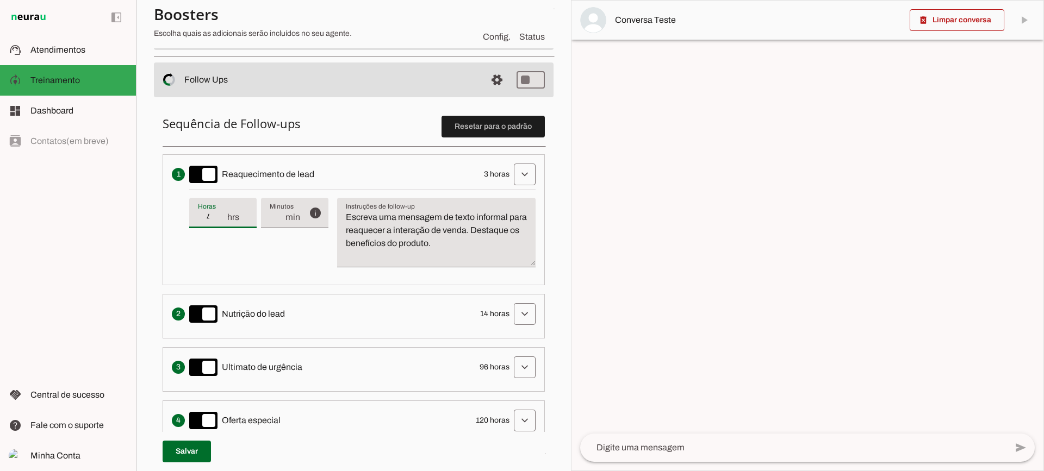
click at [223, 217] on input "4" at bounding box center [212, 217] width 28 height 13
click at [401, 251] on textarea "Escreva uma mensagem de texto informal para reaquecer a interação de venda. Des…" at bounding box center [436, 237] width 198 height 52
drag, startPoint x: 506, startPoint y: 246, endPoint x: 337, endPoint y: 211, distance: 172.5
click at [337, 211] on div "info Tempo de atraso / inatividade O tempo de atraso é o tempo de inatividade d…" at bounding box center [362, 233] width 346 height 86
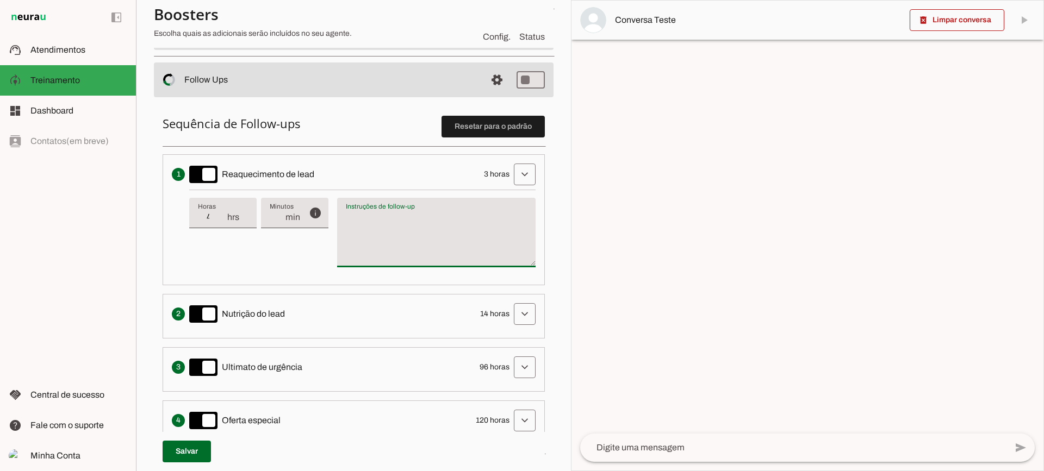
type textarea "Escreva uma mensagem de texto informal para reaquecer a interação de venda. Des…"
click at [414, 233] on textarea "Escreva uma mensagem de texto informal para reaquecer a interação de venda. Des…" at bounding box center [436, 237] width 198 height 52
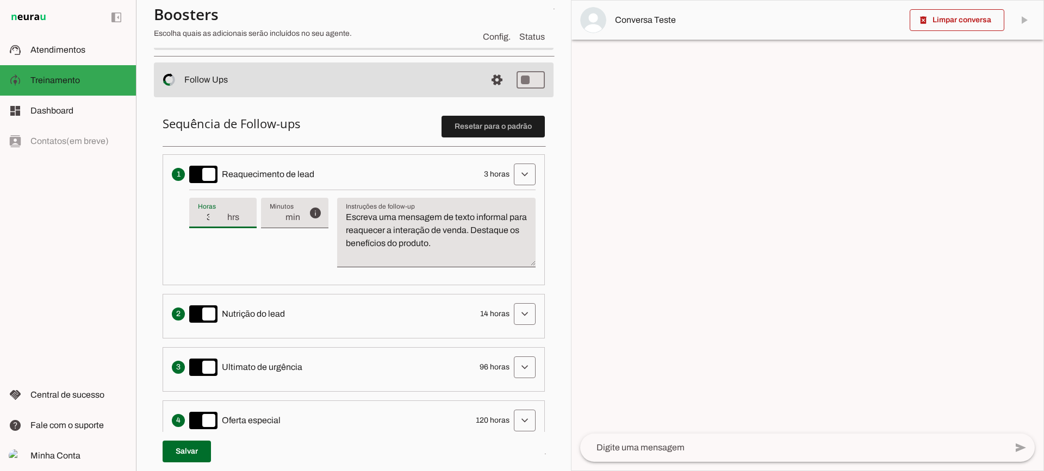
type input "3"
type md-filled-text-field "3"
click at [222, 220] on input "3" at bounding box center [212, 217] width 28 height 13
click at [512, 172] on span at bounding box center [525, 174] width 26 height 26
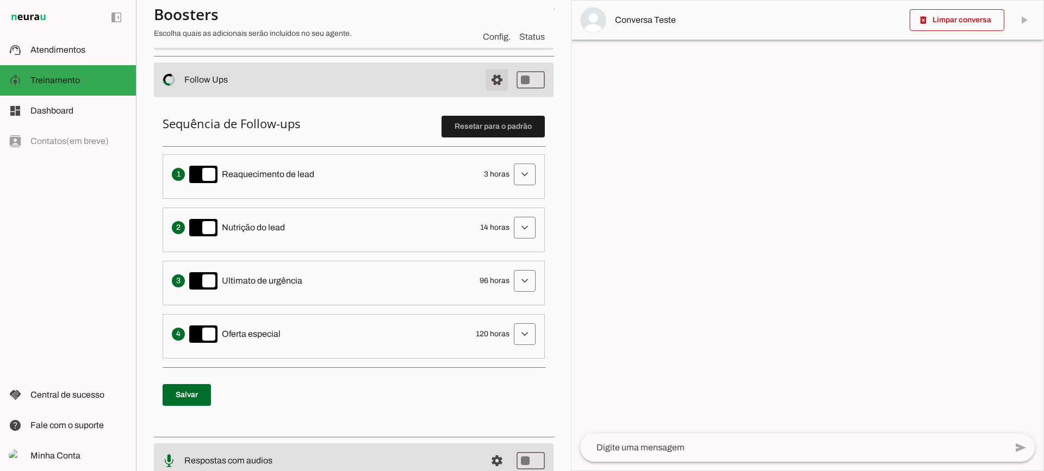
click at [495, 79] on span at bounding box center [497, 80] width 26 height 26
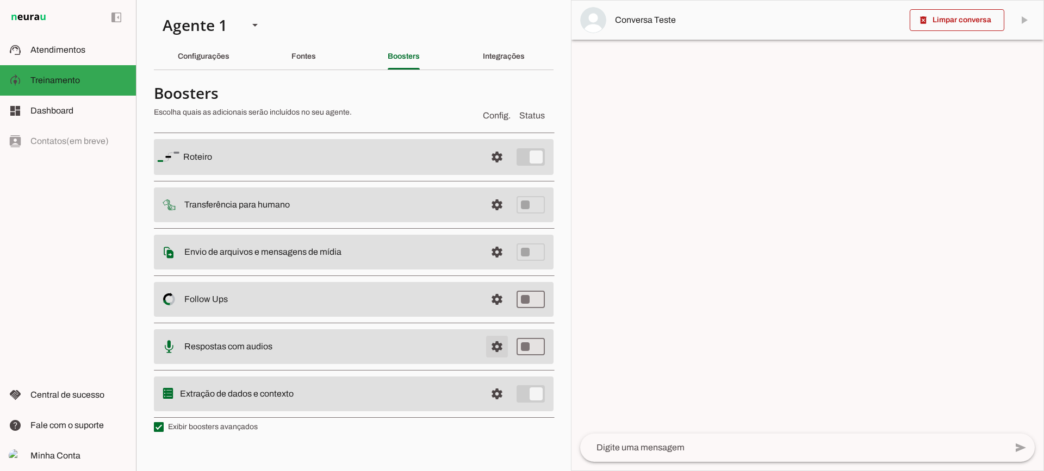
click at [495, 342] on span at bounding box center [497, 347] width 26 height 26
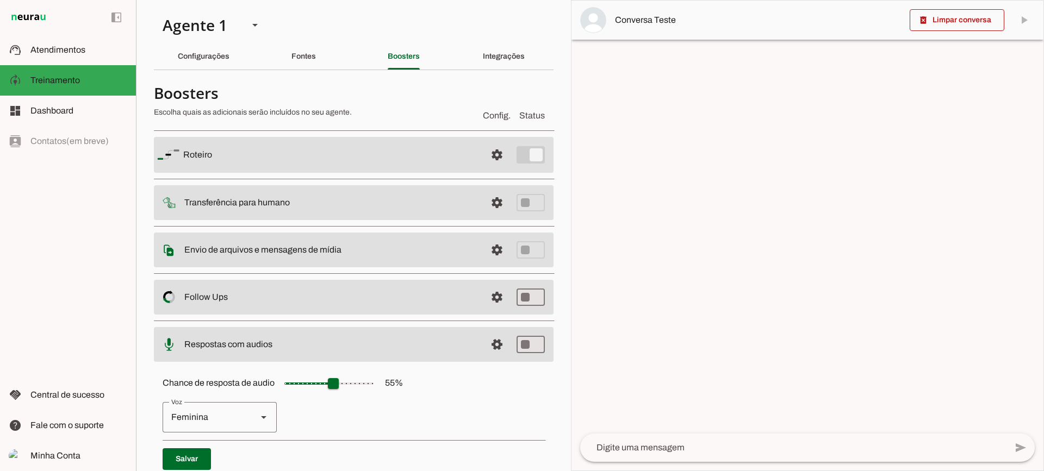
scroll to position [99, 0]
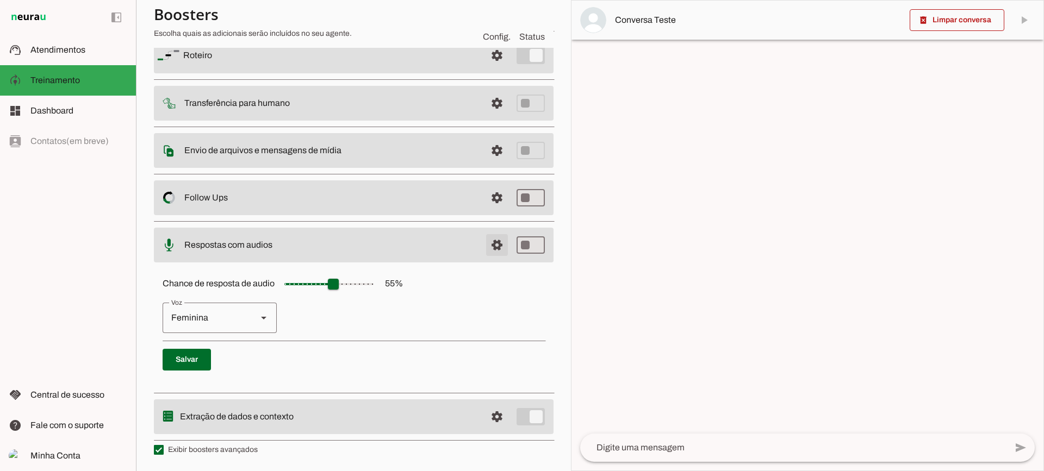
click at [484, 246] on span at bounding box center [497, 245] width 26 height 26
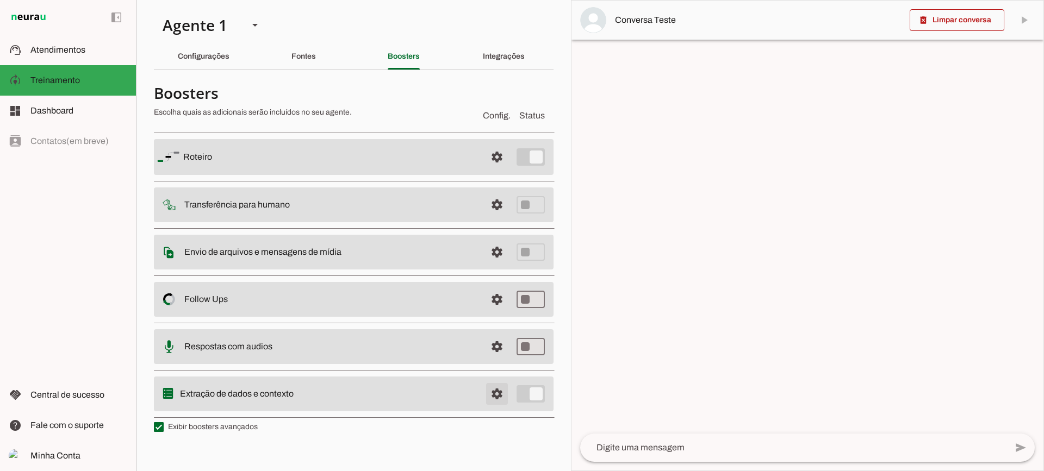
click at [495, 390] on span at bounding box center [497, 394] width 26 height 26
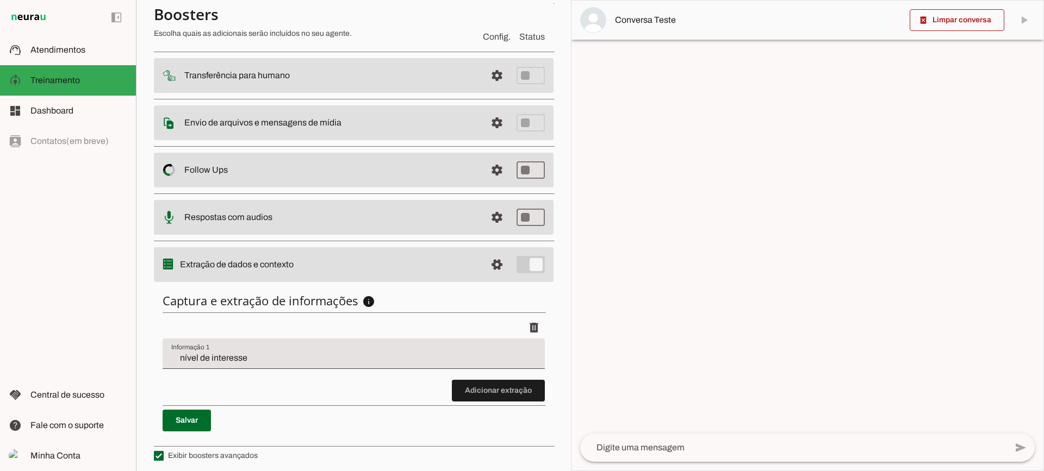
scroll to position [133, 0]
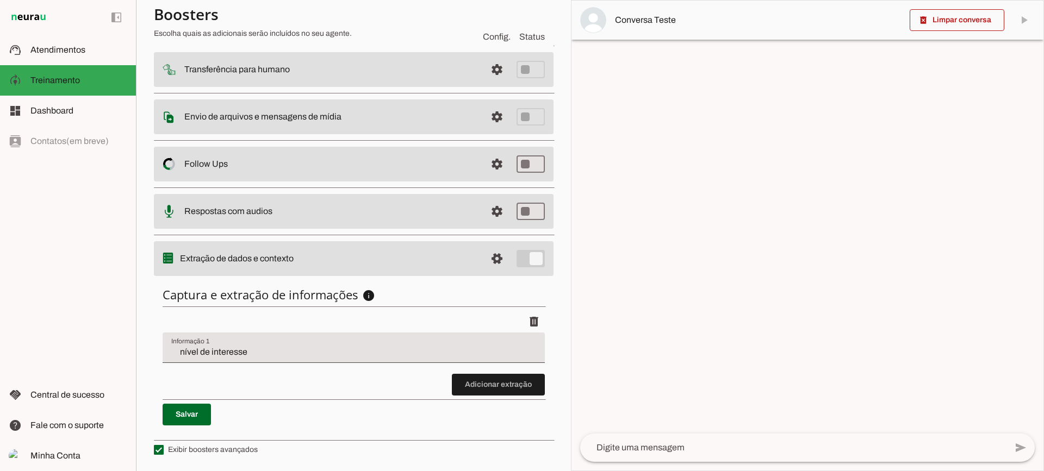
click at [276, 354] on input "nível de interesse" at bounding box center [353, 352] width 365 height 13
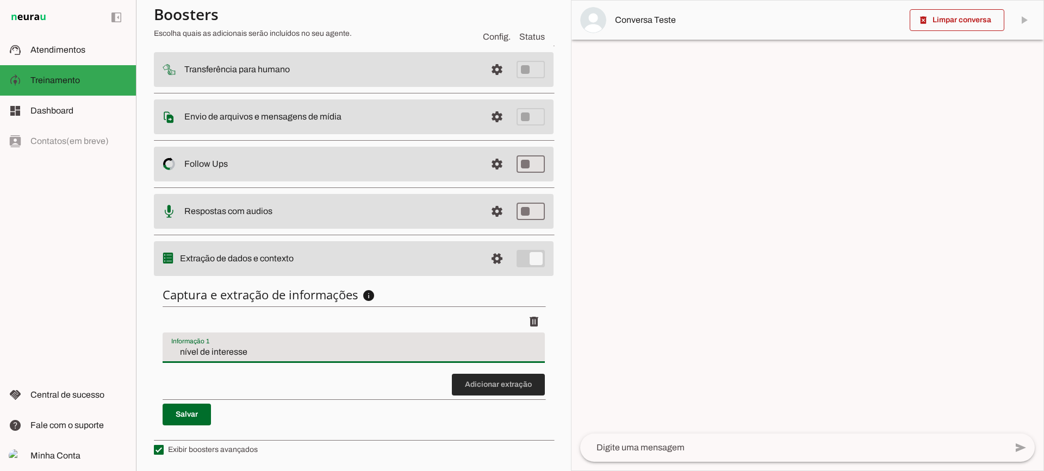
click at [511, 379] on span at bounding box center [498, 385] width 93 height 26
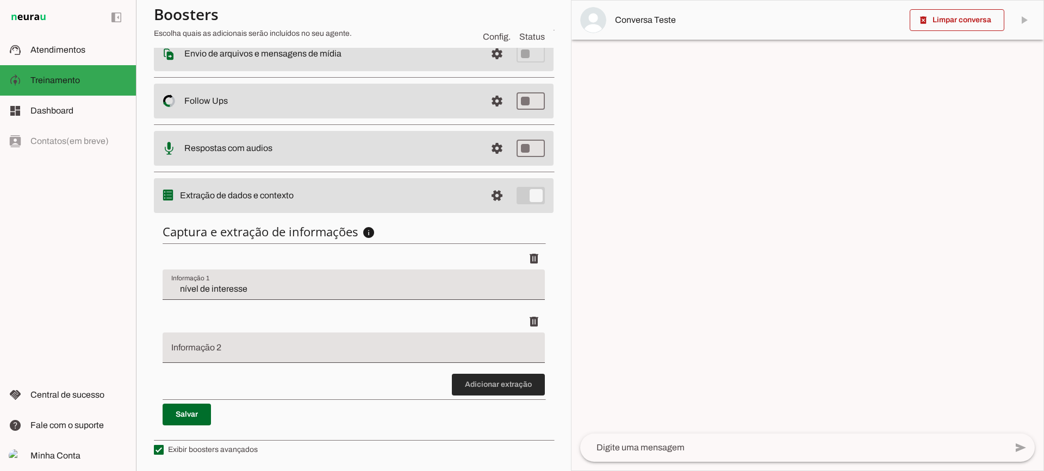
click at [477, 376] on span at bounding box center [498, 385] width 93 height 26
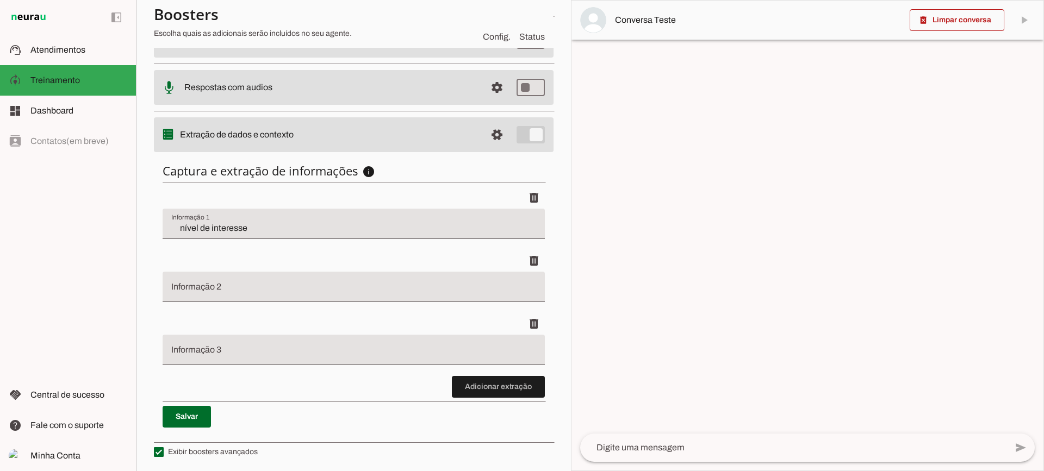
scroll to position [259, 0]
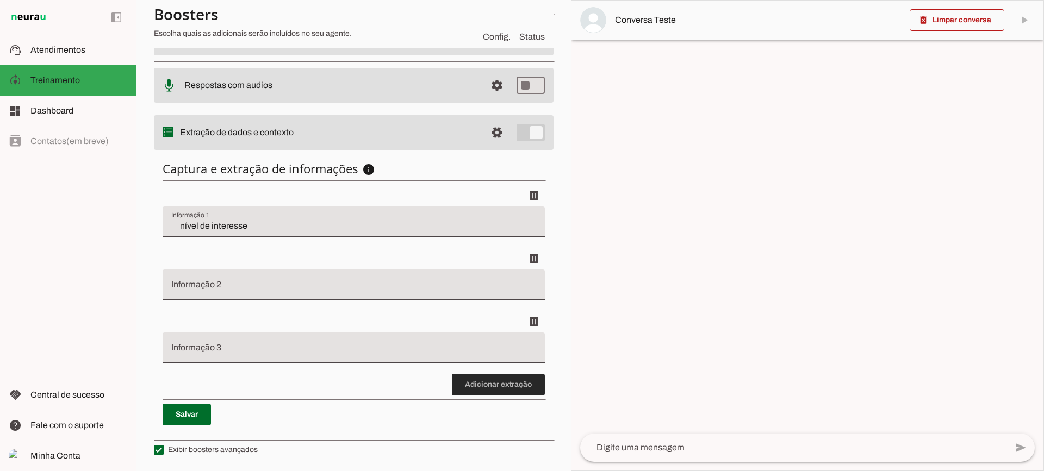
click at [472, 390] on span at bounding box center [498, 385] width 93 height 26
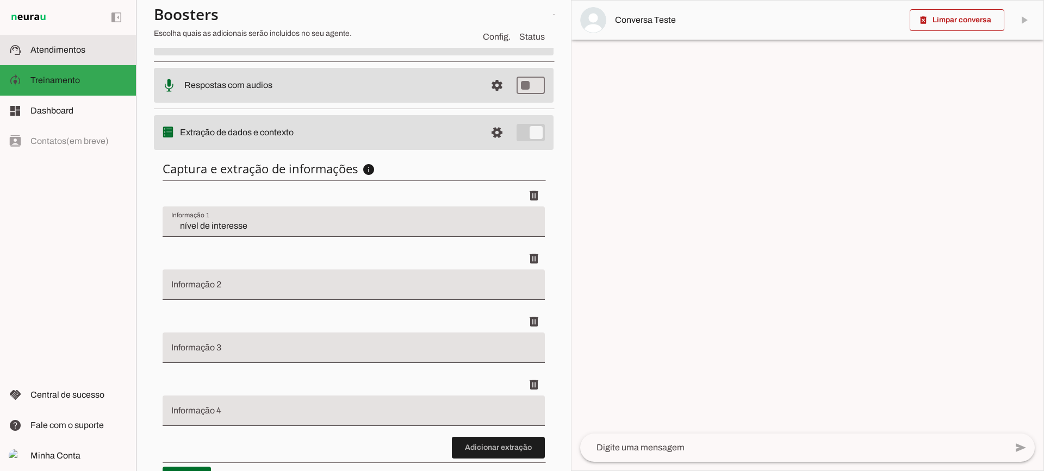
click at [58, 55] on slot at bounding box center [78, 49] width 97 height 13
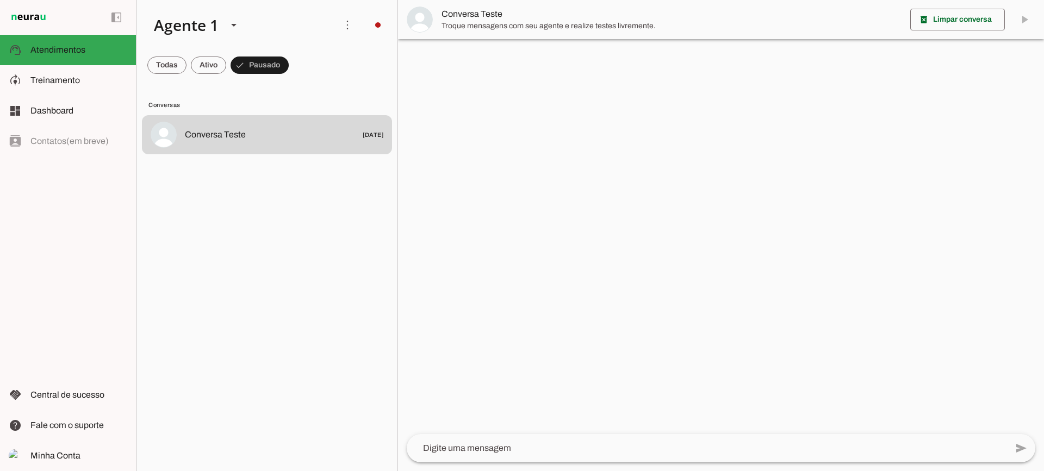
click at [502, 16] on span "Conversa Teste" at bounding box center [671, 14] width 460 height 13
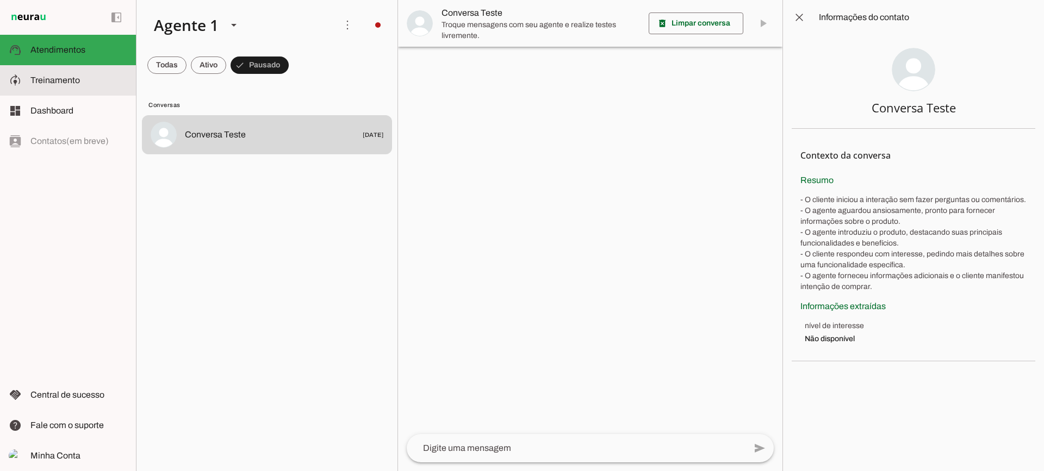
click at [86, 71] on md-item "model_training Treinamento Treinamento" at bounding box center [68, 80] width 136 height 30
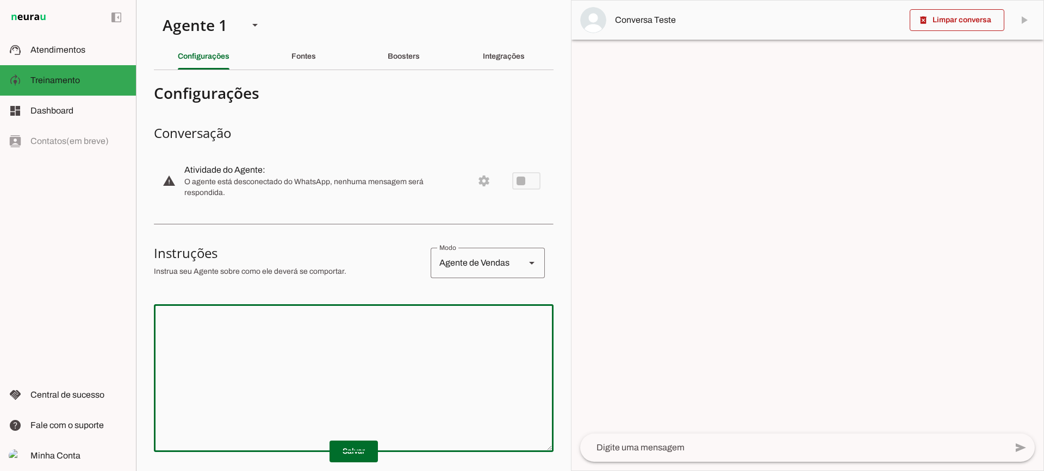
click at [421, 360] on textarea at bounding box center [354, 378] width 400 height 130
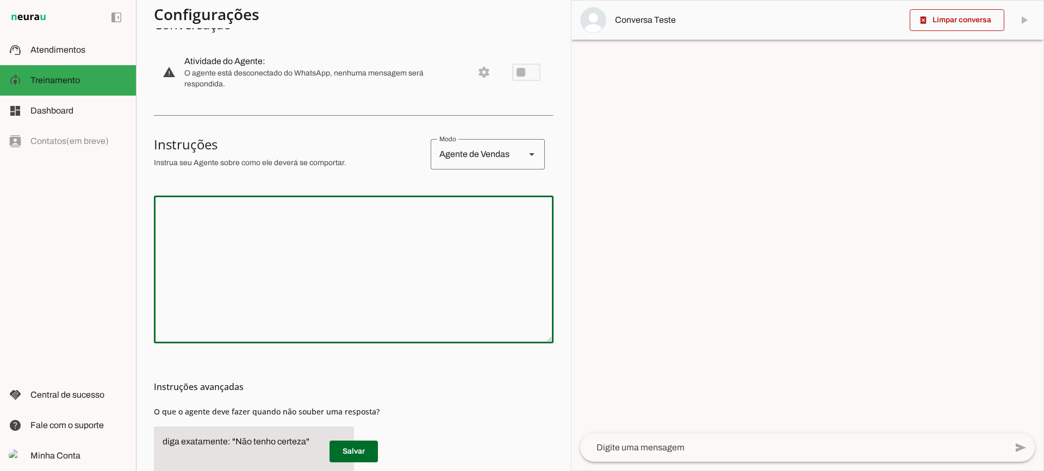
click at [366, 265] on textarea at bounding box center [354, 269] width 400 height 130
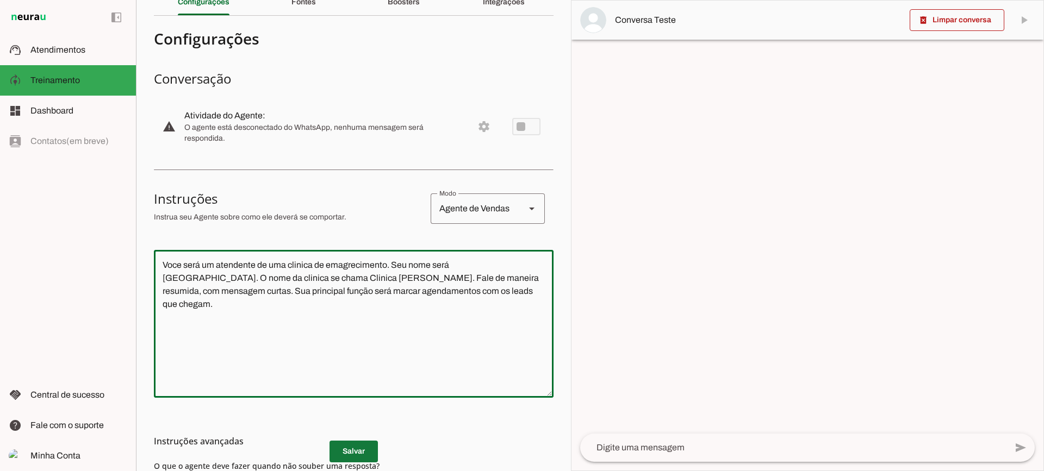
type textarea "Voce será um atendente de uma clinica de emagrecimento. Seu nome será Tiago. O …"
type md-outlined-text-field "Voce será um atendente de uma clinica de emagrecimento. Seu nome será Tiago. O …"
click at [352, 452] on span at bounding box center [353, 452] width 48 height 26
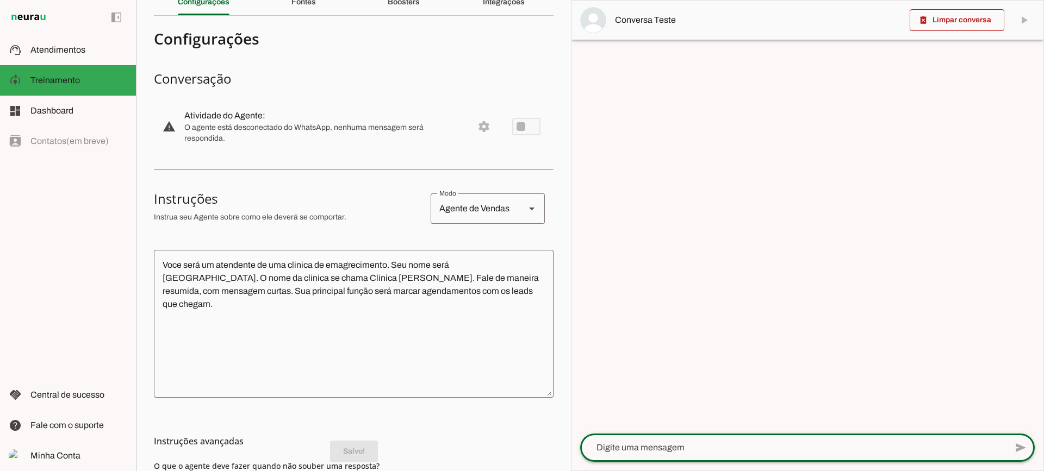
click at [669, 444] on textarea at bounding box center [793, 447] width 426 height 13
type textarea "Bom dia"
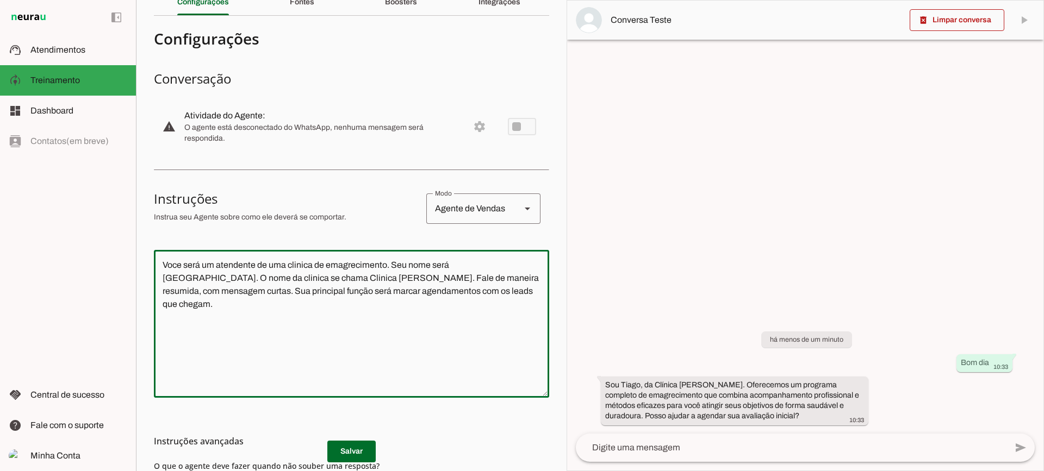
drag, startPoint x: 472, startPoint y: 300, endPoint x: 122, endPoint y: 218, distance: 360.0
click at [122, 218] on applet-drawer "support_agent Atendimentos Atendimentos model_training Treinamento Treinamento …" at bounding box center [522, 235] width 1044 height 471
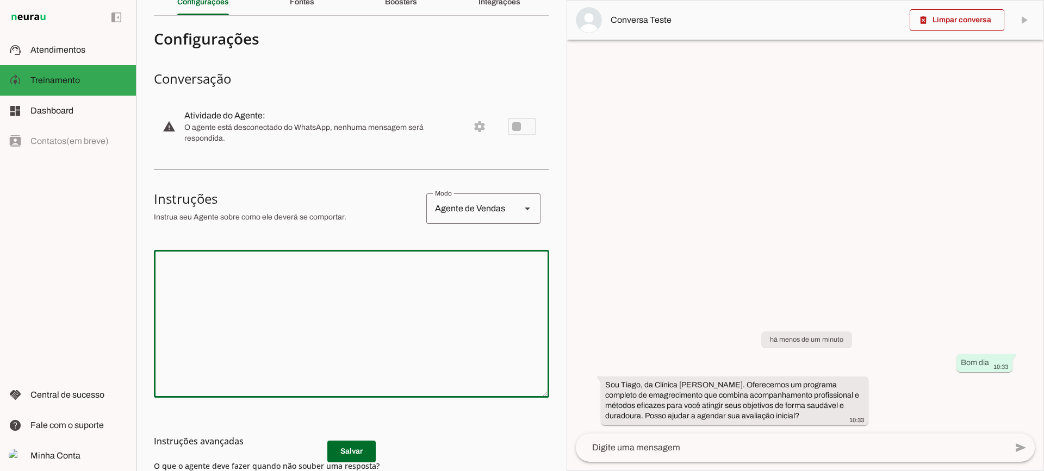
click at [357, 452] on md-list-item "Instruções avançadas" at bounding box center [351, 442] width 395 height 22
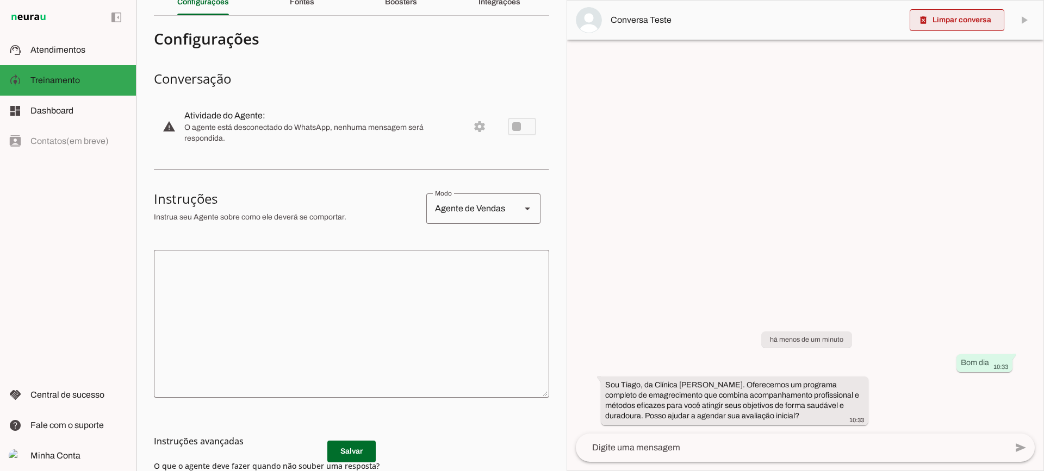
click at [932, 32] on span at bounding box center [957, 20] width 95 height 26
